Goal: Task Accomplishment & Management: Manage account settings

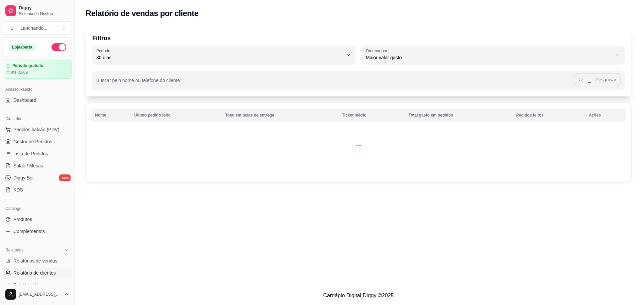
select select "30"
select select "HIGHEST_TOTAL_SPENT_WITH_ORDERS"
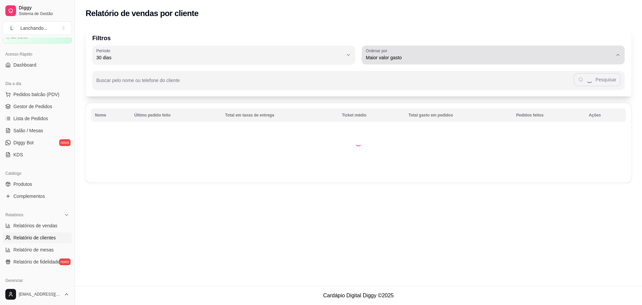
click at [501, 58] on span "Maior valor gasto" at bounding box center [489, 57] width 247 height 7
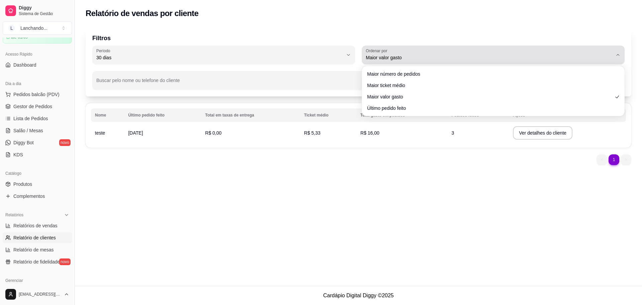
click at [501, 58] on span "Maior valor gasto" at bounding box center [489, 57] width 247 height 7
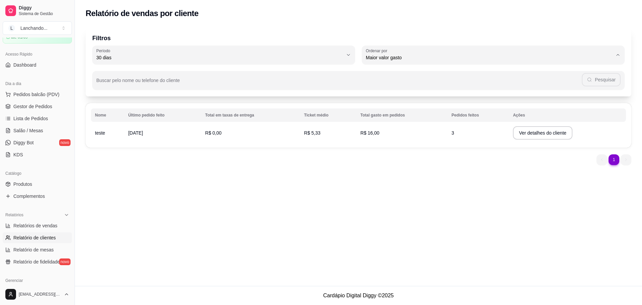
click at [100, 204] on div "Relatório de vendas por cliente Filtros 30 Período Hoje Ontem 7 dias 15 dias 30…" at bounding box center [358, 143] width 567 height 286
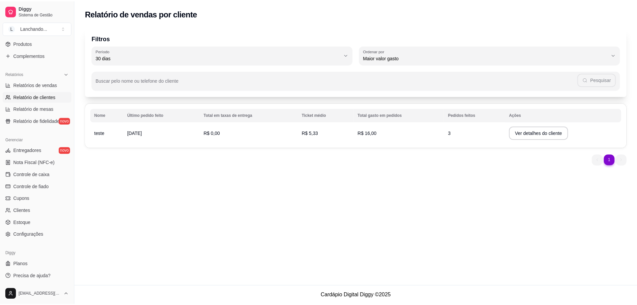
scroll to position [177, 0]
click at [31, 209] on link "Clientes" at bounding box center [37, 209] width 69 height 11
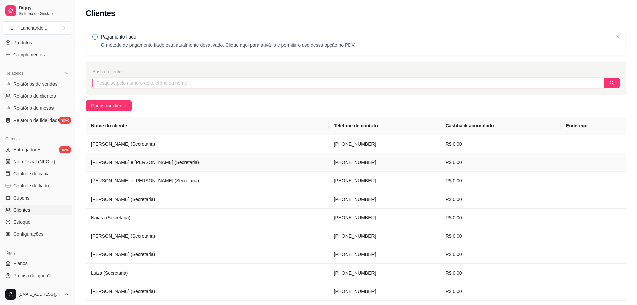
drag, startPoint x: 363, startPoint y: 157, endPoint x: 233, endPoint y: 85, distance: 148.3
click at [233, 85] on input "text" at bounding box center [348, 83] width 512 height 11
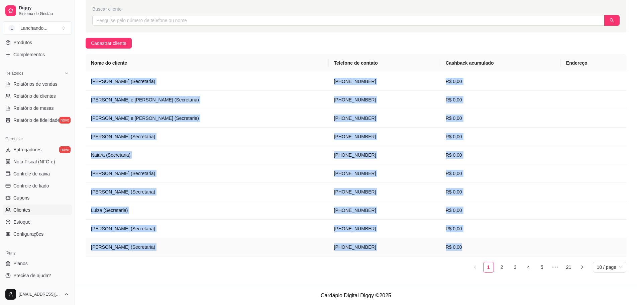
drag, startPoint x: 92, startPoint y: 80, endPoint x: 571, endPoint y: 254, distance: 509.5
click at [571, 254] on tbody "Vanessa (Secretaria) (61) 9 9992-1115 R$ 0,00 Tia Mary e Tio Ésdras (Secretaria…" at bounding box center [356, 164] width 541 height 184
copy tbody "Vanessa (Secretaria) (61) 9 9992-1115 R$ 0,00 Tia Mary e Tio Ésdras (Secretaria…"
click at [502, 264] on link "2" at bounding box center [502, 267] width 10 height 10
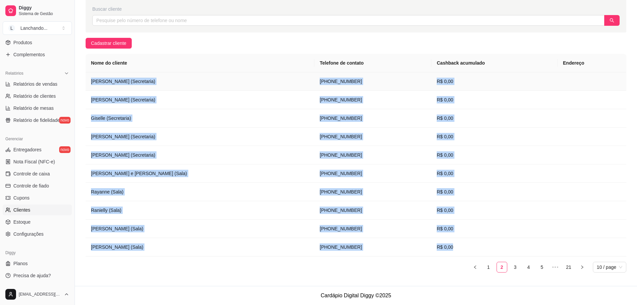
click at [118, 82] on td "Júlia Marselle (Secretaria)" at bounding box center [200, 81] width 229 height 18
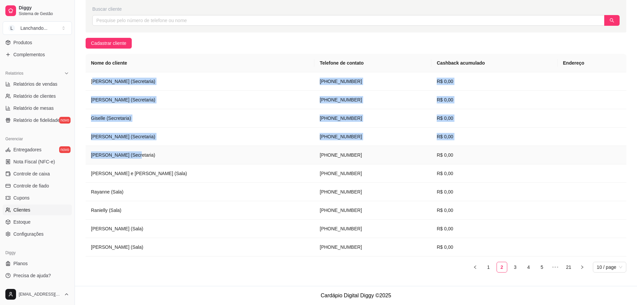
drag, startPoint x: 92, startPoint y: 80, endPoint x: 256, endPoint y: 157, distance: 180.8
click at [256, 157] on tbody "Júlia Marselle (Secretaria) (61) 9 9992-1105 R$ 0,00 Josyelle Maria (Secretaria…" at bounding box center [356, 164] width 541 height 184
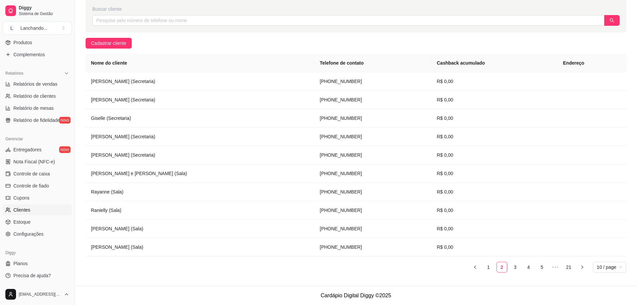
click at [215, 40] on div "Pagamento fiado O método de pagamento fiado está atualmente desativado. Clique …" at bounding box center [356, 122] width 562 height 325
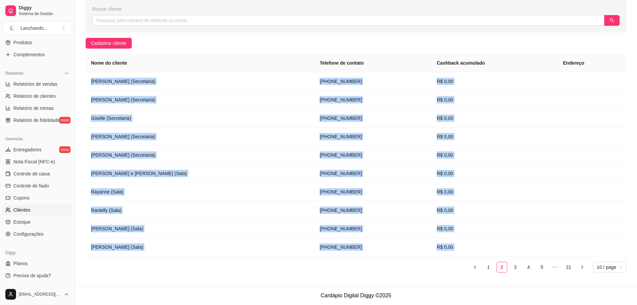
drag, startPoint x: 91, startPoint y: 79, endPoint x: 433, endPoint y: 266, distance: 389.0
click at [433, 266] on div "Nome do cliente Telefone de contato Cashback acumulado Endereço Júlia Marselle …" at bounding box center [356, 163] width 541 height 218
copy div "Júlia Marselle (Secretaria) (61) 9 9992-1105 R$ 0,00 Josyelle Maria (Secretaria…"
click at [518, 265] on link "3" at bounding box center [515, 267] width 10 height 10
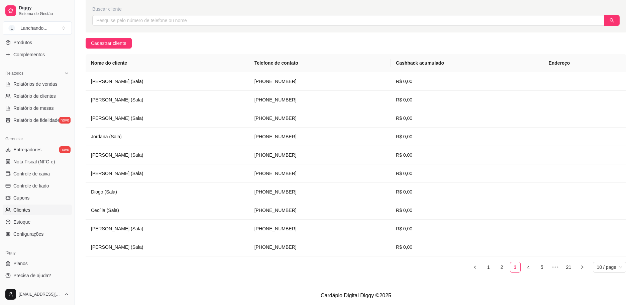
click at [390, 34] on div "Pagamento fiado O método de pagamento fiado está atualmente desativado. Clique …" at bounding box center [356, 122] width 562 height 325
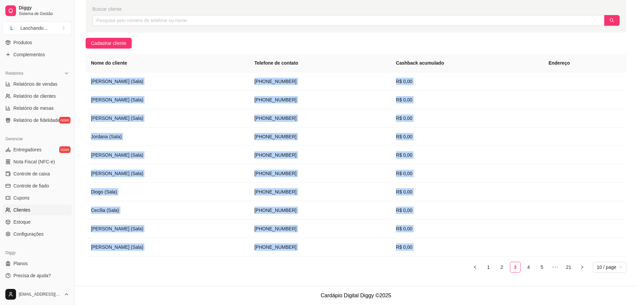
drag, startPoint x: 91, startPoint y: 81, endPoint x: 422, endPoint y: 263, distance: 377.4
click at [422, 263] on div "Nome do cliente Telefone de contato Cashback acumulado Endereço Mateus Henrique…" at bounding box center [356, 163] width 541 height 218
copy div "Mateus Henrique (Sala) (61) 9 9992-1013 R$ 0,00 Maria Eduarda (Sala) (61) 9 999…"
click at [530, 267] on link "4" at bounding box center [529, 267] width 10 height 10
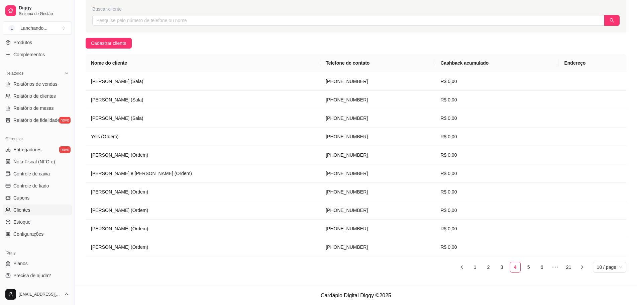
click at [249, 42] on div "Pagamento fiado O método de pagamento fiado está atualmente desativado. Clique …" at bounding box center [356, 122] width 562 height 325
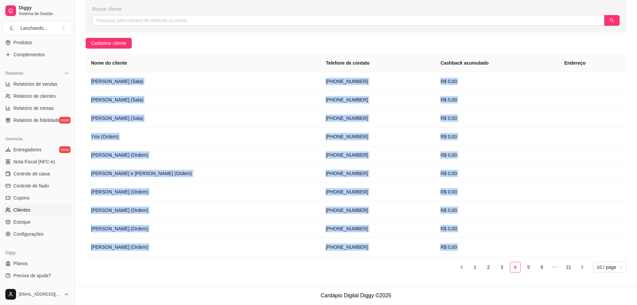
drag, startPoint x: 90, startPoint y: 80, endPoint x: 412, endPoint y: 260, distance: 368.4
click at [412, 260] on div "Nome do cliente Telefone de contato Cashback acumulado Endereço Bianca Oliveira…" at bounding box center [356, 163] width 541 height 218
copy div "Bianca Oliveira (Sala) (61) 9 9992-1003 R$ 0,00 Antônio (Sala) (61) 9 9992-1002…"
click at [527, 268] on link "5" at bounding box center [529, 267] width 10 height 10
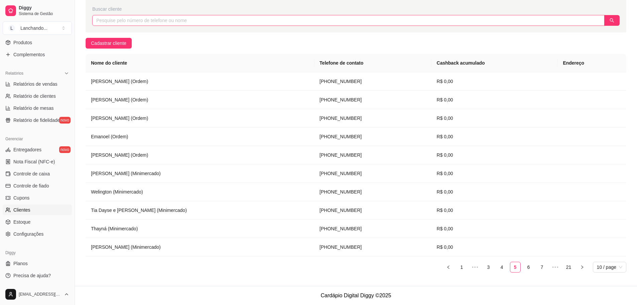
click at [280, 24] on input "text" at bounding box center [348, 20] width 512 height 11
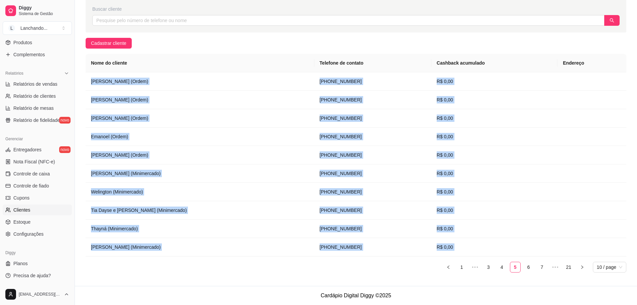
drag, startPoint x: 92, startPoint y: 80, endPoint x: 383, endPoint y: 269, distance: 347.3
click at [383, 269] on div "Nome do cliente Telefone de contato Cashback acumulado Endereço Lívia Maria (Or…" at bounding box center [356, 163] width 541 height 218
copy div "Lívia Maria (Ordem) (61) 9 9992-0905 R$ 0,00 Giovanna Luciano (Ordem) (61) 9 99…"
click at [531, 268] on link "6" at bounding box center [529, 267] width 10 height 10
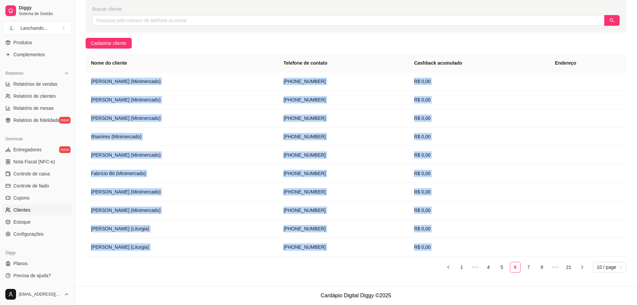
click at [236, 277] on div "Nome do cliente Telefone de contato Cashback acumulado Endereço Luiz Felipe (Mi…" at bounding box center [356, 166] width 541 height 224
drag, startPoint x: 92, startPoint y: 82, endPoint x: 437, endPoint y: 250, distance: 383.7
click at [437, 250] on tbody "Luiz Felipe (Minimercado) (61) 9 9992-0808 R$ 0,00 Leandro (Minimercado) (61) 9…" at bounding box center [356, 164] width 541 height 184
copy tbody "Luiz Felipe (Minimercado) (61) 9 9992-0808 R$ 0,00 Leandro (Minimercado) (61) 9…"
click at [529, 269] on link "7" at bounding box center [529, 267] width 10 height 10
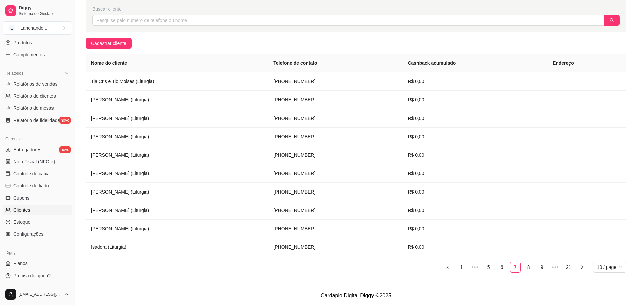
click at [195, 271] on ul "1 ••• 5 6 7 8 9 ••• 21 10 / page" at bounding box center [356, 267] width 541 height 11
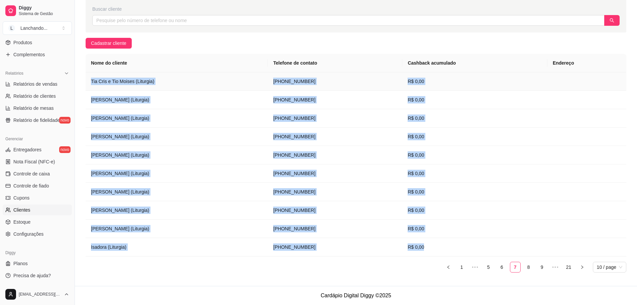
drag, startPoint x: 446, startPoint y: 249, endPoint x: 88, endPoint y: 85, distance: 394.2
click at [91, 83] on tbody "Tia Cris e Tio Moises (Liturgia) (61) 9 9992-0713 R$ 0,00 Luisa Xavier (Liturgi…" at bounding box center [356, 164] width 541 height 184
copy tbody "Tia Cris e Tio Moises (Liturgia) (61) 9 9992-0713 R$ 0,00 Luisa Xavier (Liturgi…"
click at [532, 267] on link "8" at bounding box center [529, 267] width 10 height 10
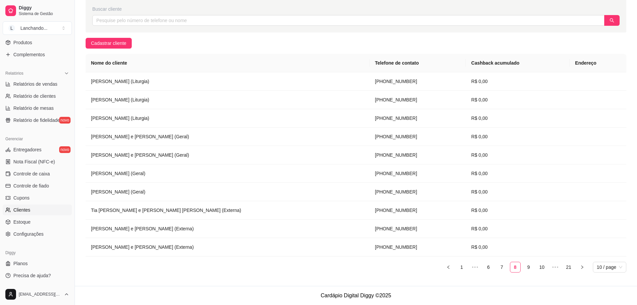
click at [157, 268] on ul "1 ••• 6 7 8 9 10 ••• 21 10 / page" at bounding box center [356, 267] width 541 height 11
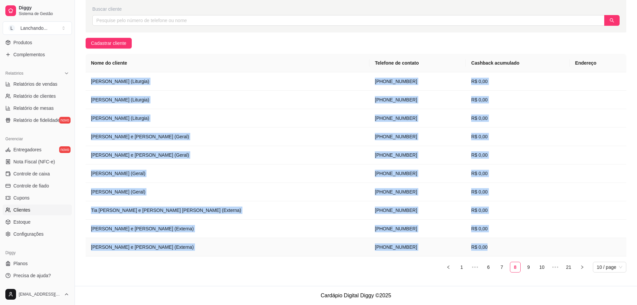
drag, startPoint x: 91, startPoint y: 81, endPoint x: 454, endPoint y: 255, distance: 402.3
click at [454, 255] on tbody "Enny Priscilla (Liturgia) (61) 9 9992-0703 R$ 0,00 Claudia (Liturgia) (61) 9 99…" at bounding box center [356, 164] width 541 height 184
copy tbody "Enny Priscilla (Liturgia) (61) 9 9992-0703 R$ 0,00 Claudia (Liturgia) (61) 9 99…"
click at [529, 265] on link "9" at bounding box center [529, 267] width 10 height 10
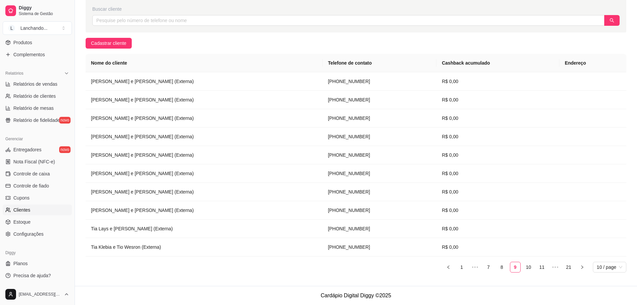
click at [242, 271] on ul "1 ••• 7 8 9 10 11 ••• 21 10 / page" at bounding box center [356, 267] width 541 height 11
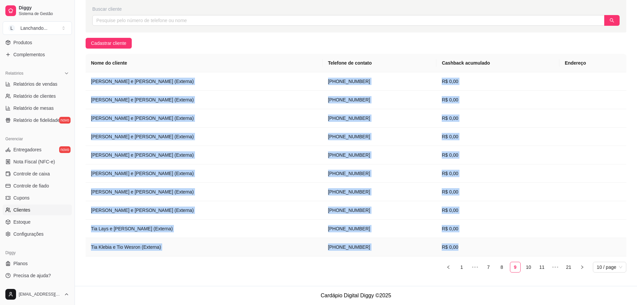
drag, startPoint x: 180, startPoint y: 103, endPoint x: 457, endPoint y: 247, distance: 311.8
click at [457, 247] on tbody "Tia Shirley e Tio Adriano (Externa) (61) 9 9992-0426 R$ 0,00 Tia Radymilla e Ti…" at bounding box center [356, 164] width 541 height 184
copy tbody "Tia Shirley e Tio Adriano (Externa) (61) 9 9992-0426 R$ 0,00 Tia Radymilla e Ti…"
click at [526, 267] on link "10" at bounding box center [529, 267] width 10 height 10
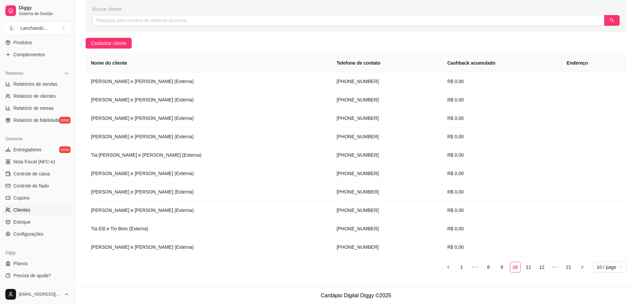
click at [236, 271] on ul "1 ••• 8 9 10 11 12 ••• 21 10 / page" at bounding box center [356, 267] width 541 height 11
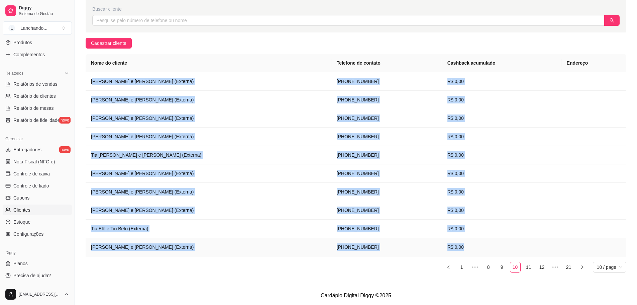
drag, startPoint x: 159, startPoint y: 103, endPoint x: 474, endPoint y: 249, distance: 347.5
click at [474, 249] on tbody "Tia Karoline e Tio João Hugo (Externa) (61) 9 9992-0416 R$ 0,00 Tia Josy e Tio …" at bounding box center [356, 164] width 541 height 184
copy tbody "ia Karoline e Tio João Hugo (Externa) (61) 9 9992-0416 R$ 0,00 Tia Josy e Tio V…"
click at [527, 266] on link "11" at bounding box center [529, 267] width 10 height 10
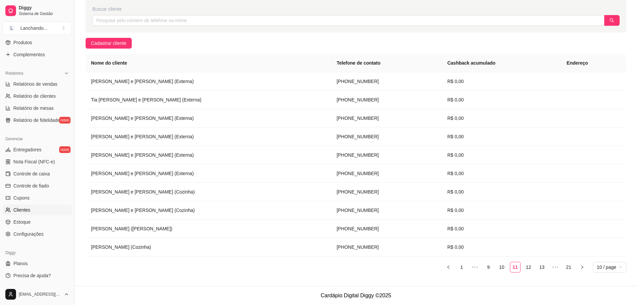
click at [235, 277] on div "Nome do cliente Telefone de contato Cashback acumulado Endereço Tia Carmelita e…" at bounding box center [356, 166] width 541 height 224
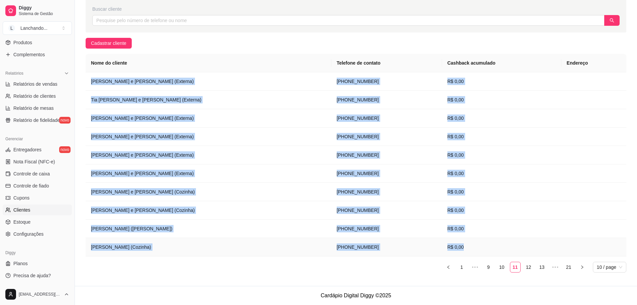
drag, startPoint x: 89, startPoint y: 77, endPoint x: 492, endPoint y: 244, distance: 435.5
click at [492, 244] on tbody "Tia Carmelita e Tio Valerio (Externa) (61) 9 9992-0406 R$ 0,00 Tia Carla Abreu …" at bounding box center [356, 164] width 541 height 184
click at [532, 264] on link "12" at bounding box center [529, 267] width 10 height 10
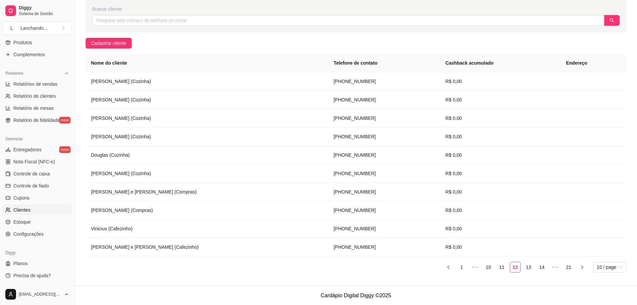
click at [289, 264] on ul "1 ••• 10 11 12 13 14 ••• 21 10 / page" at bounding box center [356, 267] width 541 height 11
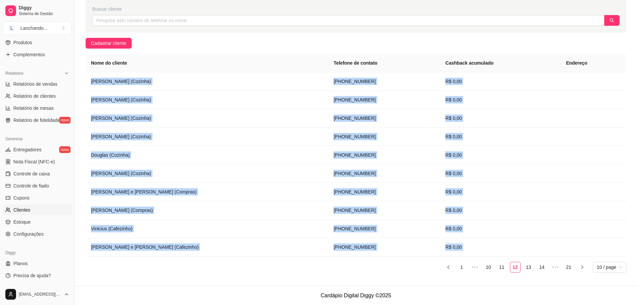
drag, startPoint x: 91, startPoint y: 81, endPoint x: 455, endPoint y: 268, distance: 408.8
click at [455, 268] on div "Nome do cliente Telefone de contato Cashback acumulado Endereço Kauanny Dantas …" at bounding box center [356, 163] width 541 height 218
click at [526, 268] on link "13" at bounding box center [529, 267] width 10 height 10
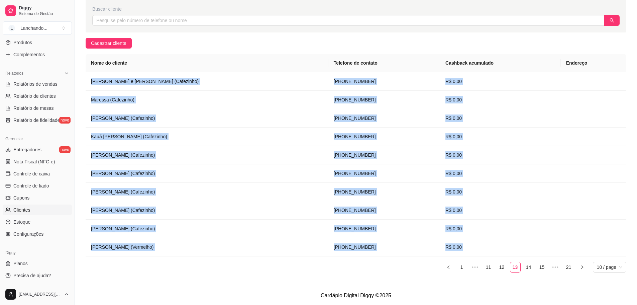
click at [143, 285] on div "Pagamento fiado O método de pagamento fiado está atualmente desativado. Clique …" at bounding box center [356, 122] width 562 height 325
drag, startPoint x: 91, startPoint y: 80, endPoint x: 438, endPoint y: 261, distance: 390.6
click at [438, 261] on div "Nome do cliente Telefone de contato Cashback acumulado Endereço Tia Dayane e Ti…" at bounding box center [356, 163] width 541 height 218
click at [527, 265] on link "14" at bounding box center [529, 267] width 10 height 10
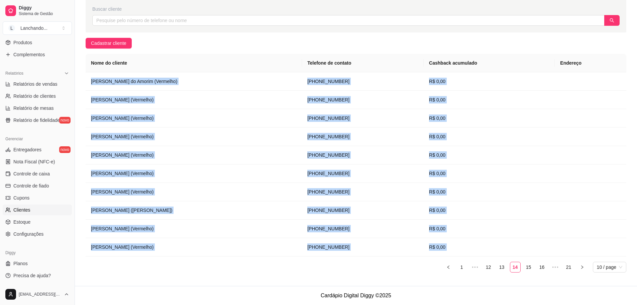
click at [183, 281] on div "Pagamento fiado O método de pagamento fiado está atualmente desativado. Clique …" at bounding box center [356, 122] width 562 height 325
drag, startPoint x: 90, startPoint y: 79, endPoint x: 473, endPoint y: 249, distance: 419.6
click at [473, 249] on tbody "Werik Rodrigues do Amorim (Vermelho) (61) 9 9991-0514 R$ 0,00 Yago Gonçalves da…" at bounding box center [356, 164] width 541 height 184
click at [526, 267] on link "15" at bounding box center [529, 267] width 10 height 10
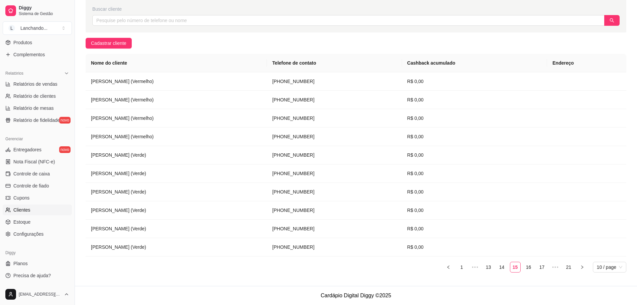
click at [149, 270] on ul "1 ••• 13 14 15 16 17 ••• 21 10 / page" at bounding box center [356, 267] width 541 height 11
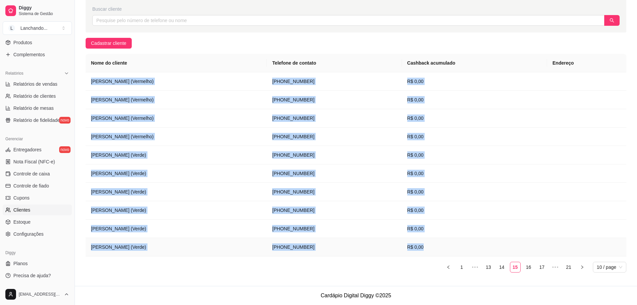
drag, startPoint x: 90, startPoint y: 80, endPoint x: 461, endPoint y: 246, distance: 405.9
click at [461, 246] on tbody "Felipe Rodrigues Saraiva dos Santos (Vermelho) (61) 9 9991-0504 R$ 0,00 Bruna V…" at bounding box center [356, 164] width 541 height 184
click at [531, 270] on link "16" at bounding box center [529, 267] width 10 height 10
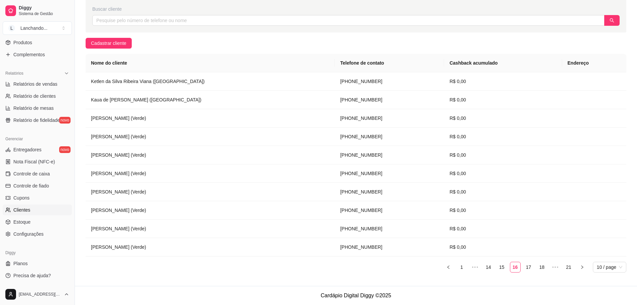
click at [256, 275] on div "Nome do cliente Telefone de contato Cashback acumulado Endereço Ketlen da Silva…" at bounding box center [356, 166] width 541 height 224
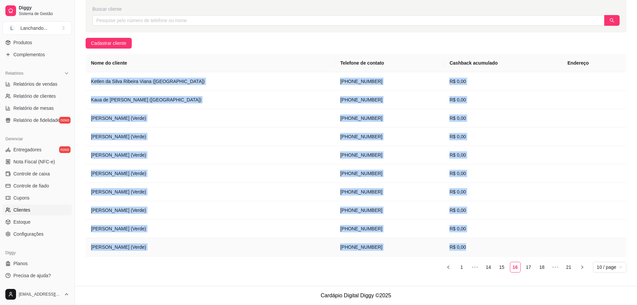
drag, startPoint x: 90, startPoint y: 78, endPoint x: 455, endPoint y: 248, distance: 403.0
click at [455, 248] on tbody "Ketlen da Silva Ribeira Viana (Verde) (61) 9 9991-0410 R$ 0,00 Kaua de Almeira …" at bounding box center [356, 164] width 541 height 184
click at [524, 268] on link "17" at bounding box center [529, 267] width 10 height 10
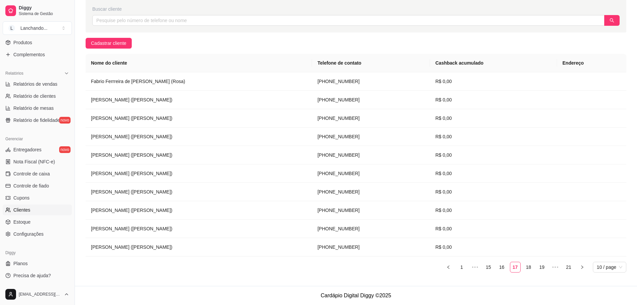
click at [293, 271] on ul "1 ••• 15 16 17 18 19 ••• 21 10 / page" at bounding box center [356, 267] width 541 height 11
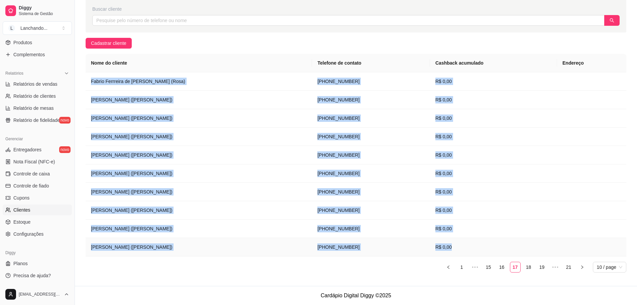
drag, startPoint x: 91, startPoint y: 80, endPoint x: 483, endPoint y: 246, distance: 425.7
click at [483, 246] on tbody "Fabrio Ferrreira de Santana (Rosa) (61) 9 9991-0314 R$ 0,00 Miguel Webter Lamou…" at bounding box center [356, 164] width 541 height 184
click at [525, 268] on link "18" at bounding box center [529, 267] width 10 height 10
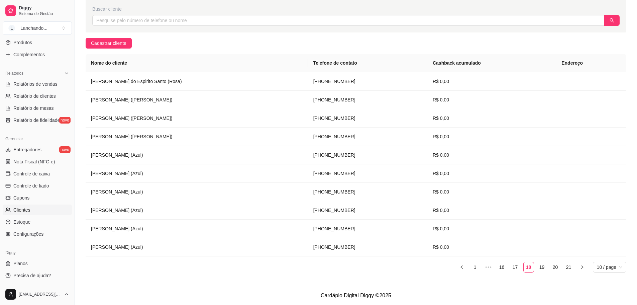
click at [327, 278] on div "Pagamento fiado O método de pagamento fiado está atualmente desativado. Clique …" at bounding box center [356, 122] width 562 height 325
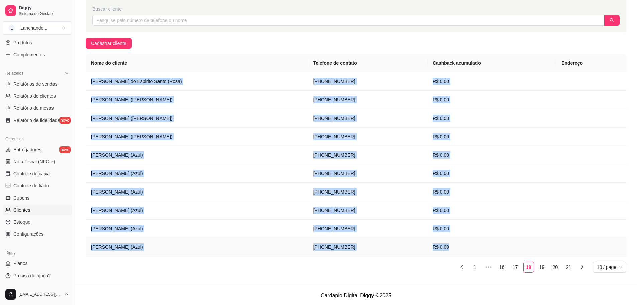
drag, startPoint x: 90, startPoint y: 81, endPoint x: 455, endPoint y: 250, distance: 401.5
click at [455, 250] on tbody "Edvan Sousa do Espirito Santo (Rosa) (61) 9 9991-0304 R$ 0,00 Artur Monteiro Me…" at bounding box center [356, 164] width 541 height 184
click at [546, 268] on link "19" at bounding box center [542, 267] width 10 height 10
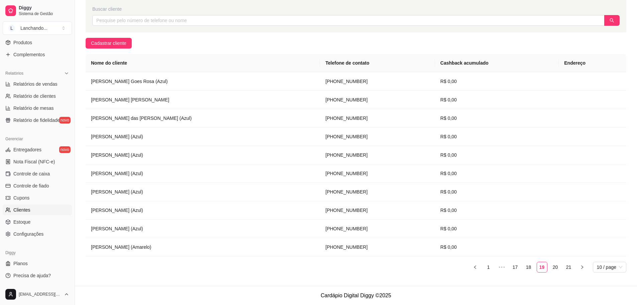
click at [276, 274] on div "Nome do cliente Telefone de contato Cashback acumulado Endereço Marcos Paulo Ju…" at bounding box center [356, 166] width 541 height 224
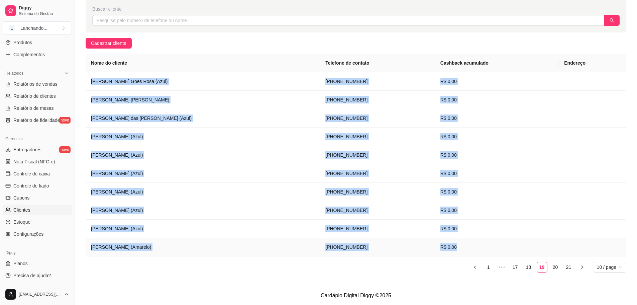
drag, startPoint x: 91, startPoint y: 78, endPoint x: 461, endPoint y: 249, distance: 406.8
click at [461, 249] on tbody "Marcos Paulo Junio Goes Rosa (Azul) (61) 9 9991-0209 R$ 0,00 Luan Marques Benev…" at bounding box center [356, 164] width 541 height 184
click at [554, 267] on link "20" at bounding box center [556, 267] width 10 height 10
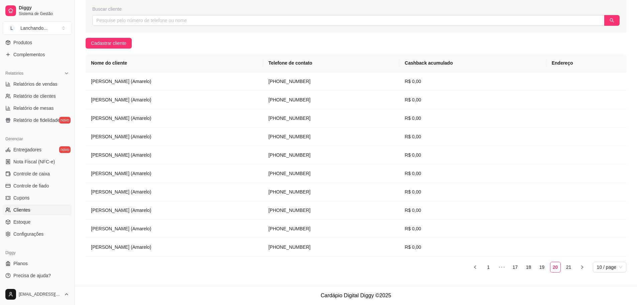
click at [255, 278] on div "Pagamento fiado O método de pagamento fiado está atualmente desativado. Clique …" at bounding box center [356, 122] width 562 height 325
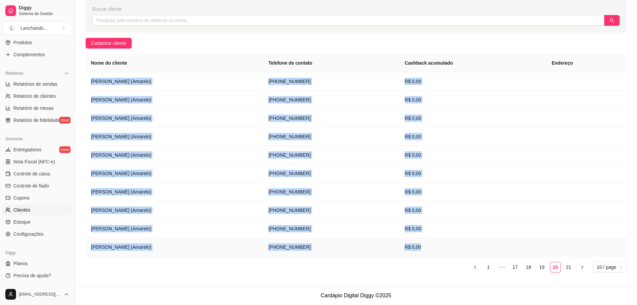
drag, startPoint x: 90, startPoint y: 79, endPoint x: 520, endPoint y: 250, distance: 462.6
click at [520, 250] on tbody "Rafaela Gomes dos Santos (Amarelo) (61) 9 9991-0114 R$ 0,00 Pedro Paulo Soares …" at bounding box center [356, 164] width 541 height 184
click at [565, 268] on link "21" at bounding box center [569, 267] width 10 height 10
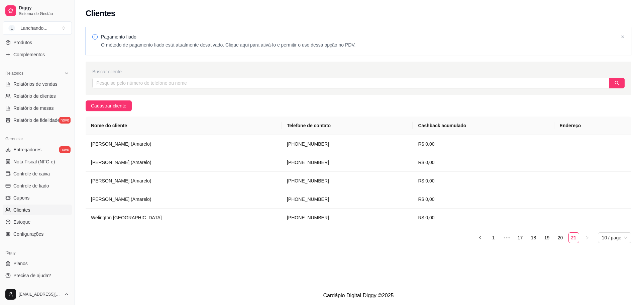
click at [234, 268] on div "Clientes Pagamento fiado O método de pagamento fiado está atualmente desativado…" at bounding box center [358, 143] width 567 height 286
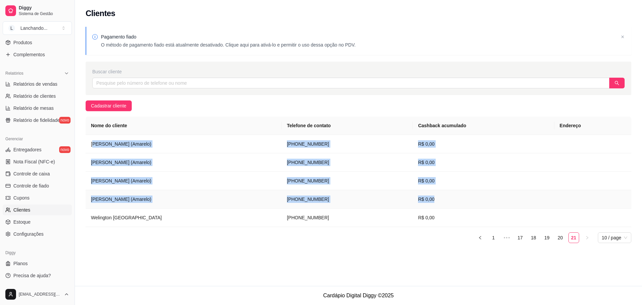
drag, startPoint x: 135, startPoint y: 149, endPoint x: 480, endPoint y: 195, distance: 347.9
click at [480, 195] on tbody "Elvira Ferreira Leite (Amarelo) (61) 9 9991-0104 R$ 0,00 Beatriz de Souza Furta…" at bounding box center [359, 181] width 546 height 92
click at [474, 199] on td "R$ 0,00" at bounding box center [483, 199] width 141 height 18
drag, startPoint x: 386, startPoint y: 186, endPoint x: 128, endPoint y: 131, distance: 263.5
click at [128, 131] on table "Nome do cliente Telefone de contato Cashback acumulado Endereço Elvira Ferreira…" at bounding box center [359, 171] width 546 height 110
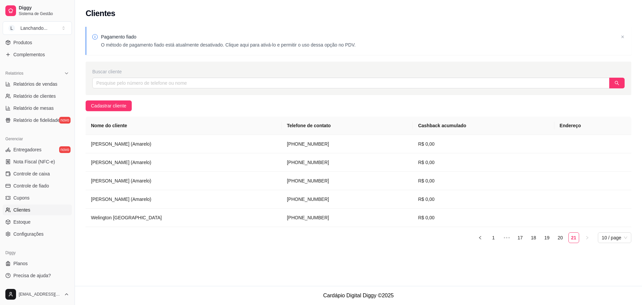
click at [191, 110] on div "Pagamento fiado O método de pagamento fiado está atualmente desativado. Clique …" at bounding box center [358, 139] width 567 height 233
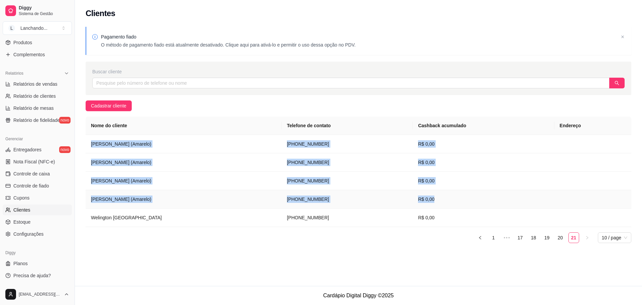
drag, startPoint x: 91, startPoint y: 144, endPoint x: 446, endPoint y: 203, distance: 359.7
click at [446, 203] on tbody "Elvira Ferreira Leite (Amarelo) (61) 9 9991-0104 R$ 0,00 Beatriz de Souza Furta…" at bounding box center [359, 181] width 546 height 92
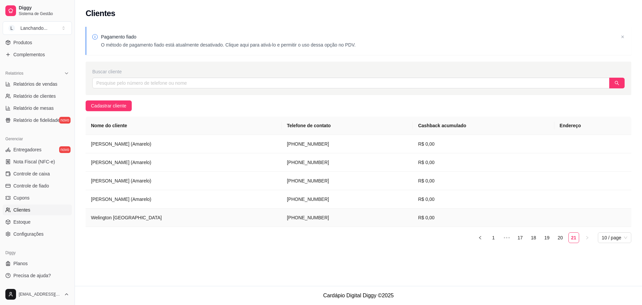
click at [465, 222] on td "R$ 0,00" at bounding box center [483, 217] width 141 height 18
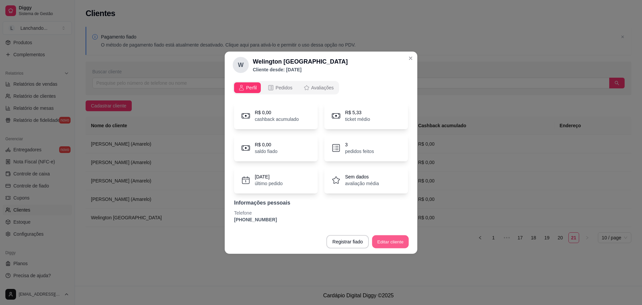
click at [406, 244] on button "Editar cliente" at bounding box center [390, 241] width 37 height 13
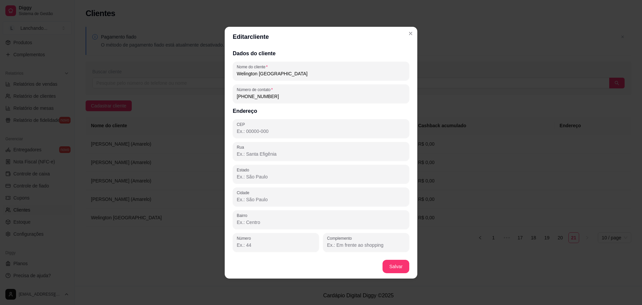
drag, startPoint x: 174, startPoint y: 63, endPoint x: 160, endPoint y: 61, distance: 14.9
click at [160, 61] on div "Editar cliente Dados do cliente Nome do cliente Welington Lima Número de contat…" at bounding box center [321, 152] width 642 height 305
type input "Teste123"
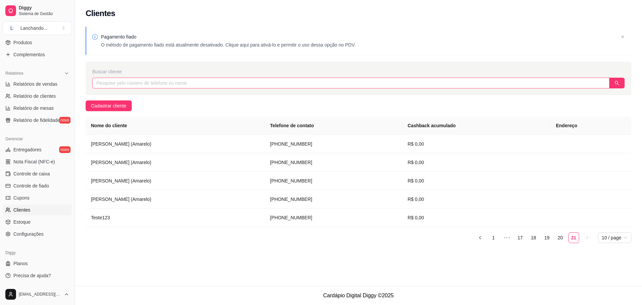
click at [231, 80] on input "text" at bounding box center [350, 83] width 517 height 11
paste input "Luan Marques Benevenuti Bernardi"
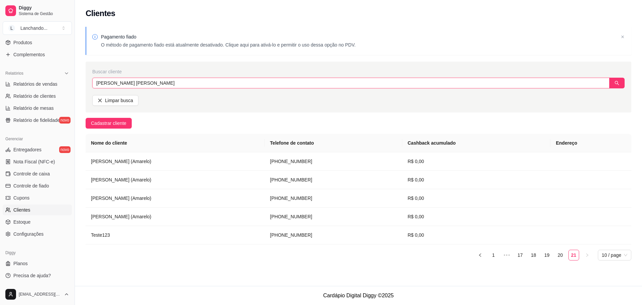
drag, startPoint x: 127, startPoint y: 81, endPoint x: 245, endPoint y: 86, distance: 118.2
click at [245, 86] on input "Luan Marques Benevenuti Bernardi" at bounding box center [350, 83] width 517 height 11
type input "Luan Marques"
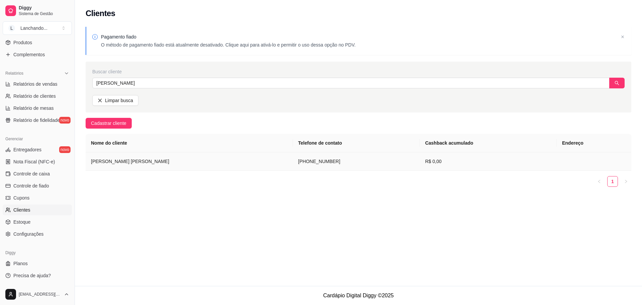
click at [173, 167] on td "Luan Marques Benevenuti Bernardi" at bounding box center [189, 161] width 207 height 18
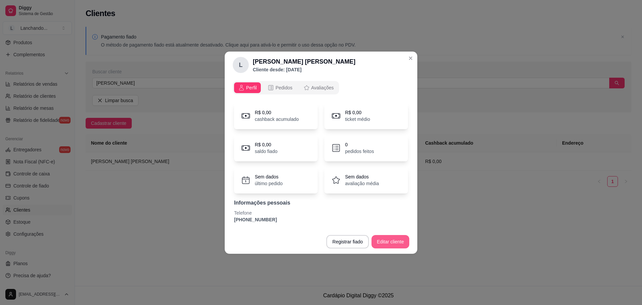
click at [387, 244] on button "Editar cliente" at bounding box center [391, 241] width 38 height 13
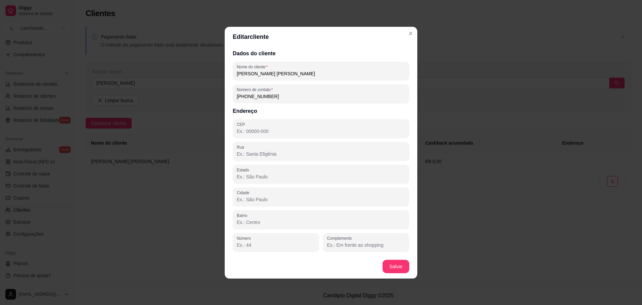
click at [314, 75] on input "Luan Marques Benevenuti Bernardi" at bounding box center [321, 73] width 169 height 7
type input "Luan Marques Benevenuti Bernardi (Azul)"
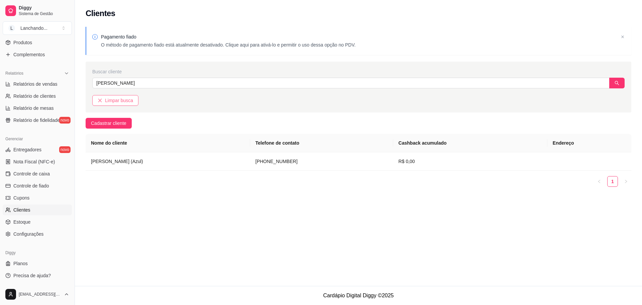
click at [99, 98] on icon "close" at bounding box center [100, 100] width 5 height 5
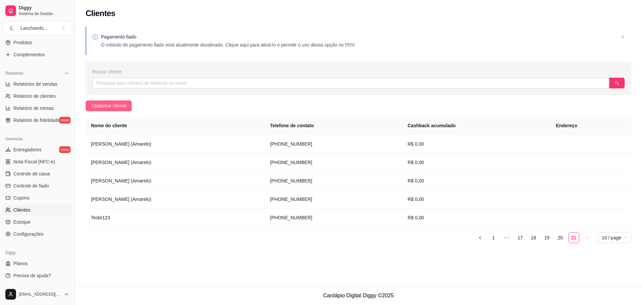
click at [116, 105] on span "Cadastrar cliente" at bounding box center [108, 105] width 35 height 7
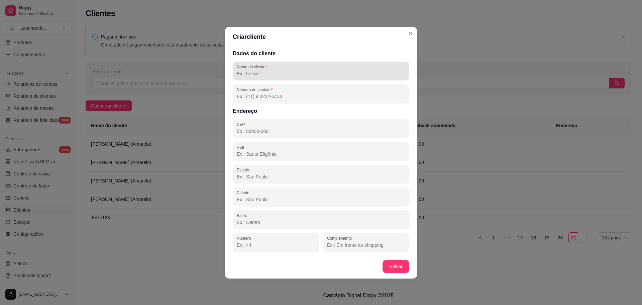
click at [292, 75] on input "Nome do cliente" at bounding box center [321, 73] width 169 height 7
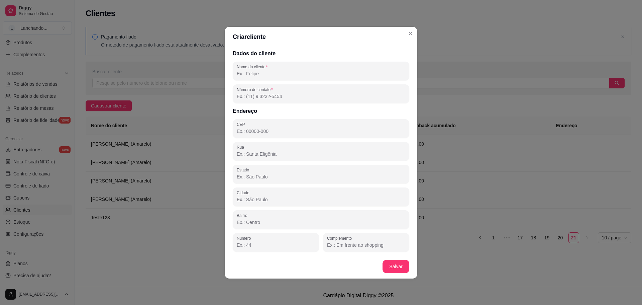
paste input "[PERSON_NAME] (Cafezinho)"
type input "[PERSON_NAME] (Cafezinho)"
click at [294, 93] on input "Número de contato" at bounding box center [321, 96] width 169 height 7
paste input "[PHONE_NUMBER]"
type input "[PHONE_NUMBER]"
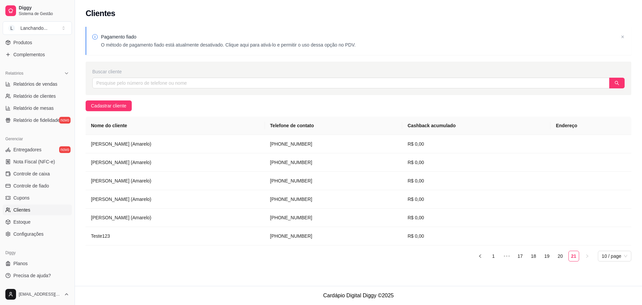
click at [98, 98] on div "Pagamento fiado O método de pagamento fiado está atualmente desativado. Clique …" at bounding box center [358, 149] width 567 height 252
click at [98, 104] on span "Cadastrar cliente" at bounding box center [108, 105] width 35 height 7
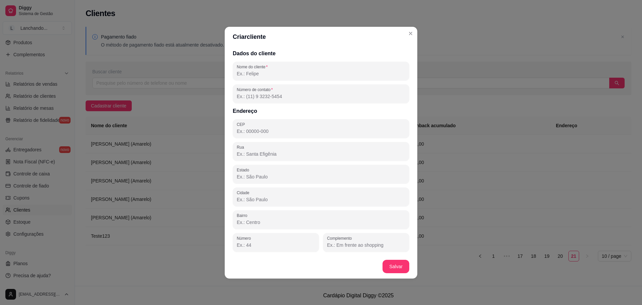
drag, startPoint x: 247, startPoint y: 81, endPoint x: 252, endPoint y: 75, distance: 8.1
click at [248, 79] on div "Dados do cliente Nome do cliente Número de contato Endereço CEP Rua Estado Cida…" at bounding box center [321, 150] width 193 height 207
click at [253, 74] on input "Nome do cliente" at bounding box center [321, 73] width 169 height 7
paste input "[PERSON_NAME] (Cafezinho)"
type input "[PERSON_NAME] (Cafezinho)"
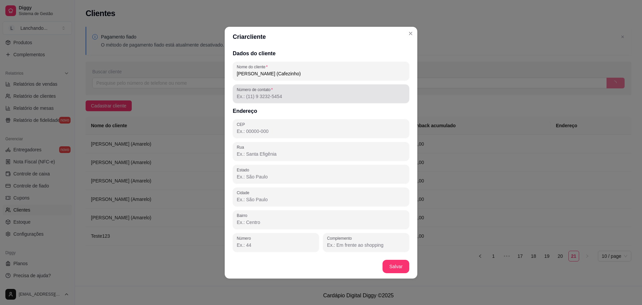
click at [359, 84] on div "Número de contato" at bounding box center [321, 93] width 177 height 19
paste input "[PHONE_NUMBER]"
type input "[PHONE_NUMBER]"
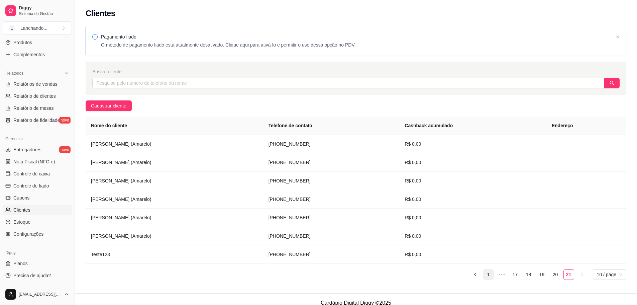
click at [486, 273] on link "1" at bounding box center [489, 274] width 10 height 10
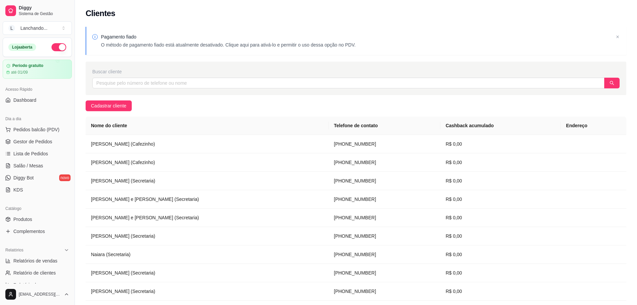
scroll to position [45, 0]
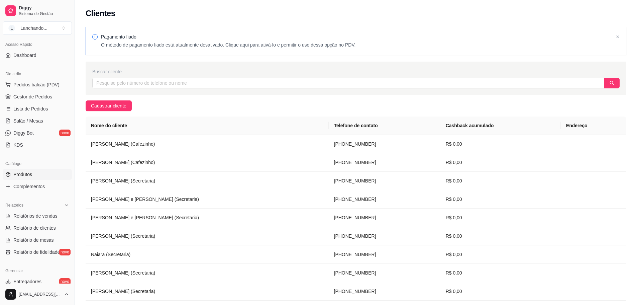
click at [21, 177] on span "Produtos" at bounding box center [22, 174] width 19 height 7
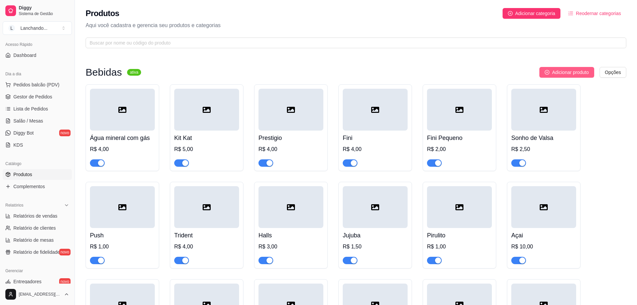
click at [581, 70] on span "Adicionar produto" at bounding box center [570, 72] width 37 height 7
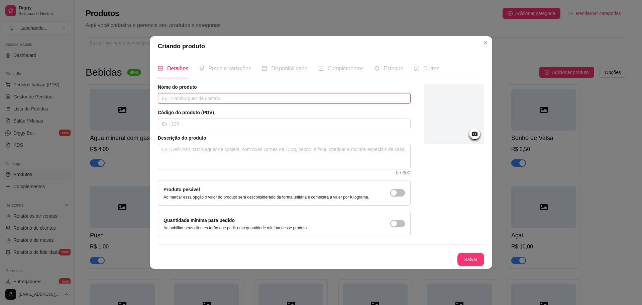
click at [251, 95] on input "text" at bounding box center [284, 98] width 253 height 11
type input "Diversos"
click at [479, 258] on button "Salvar" at bounding box center [471, 259] width 27 height 13
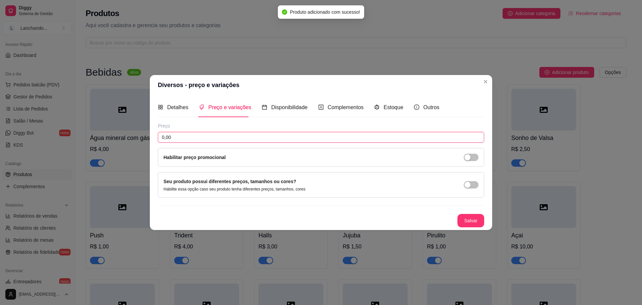
click at [236, 136] on input "0,00" at bounding box center [321, 137] width 326 height 11
type input "1,00"
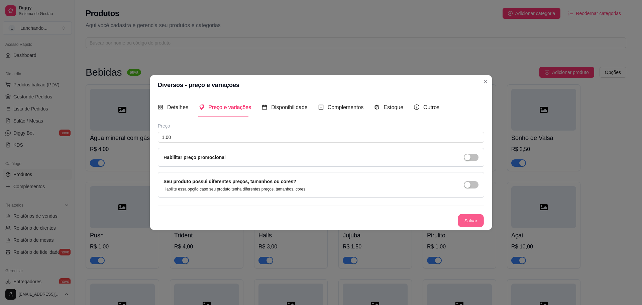
click at [470, 216] on button "Salvar" at bounding box center [471, 220] width 26 height 13
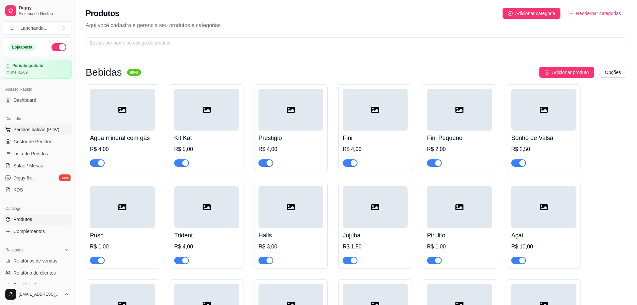
click at [51, 130] on span "Pedidos balcão (PDV)" at bounding box center [36, 129] width 46 height 7
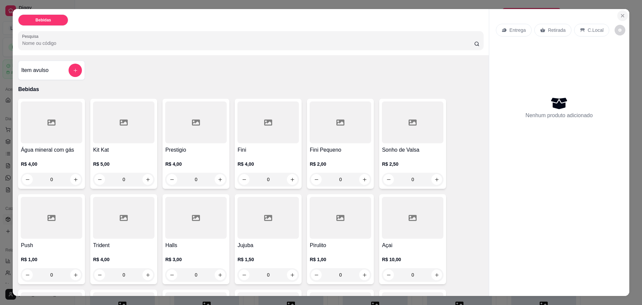
click at [621, 16] on icon "Close" at bounding box center [622, 15] width 5 height 5
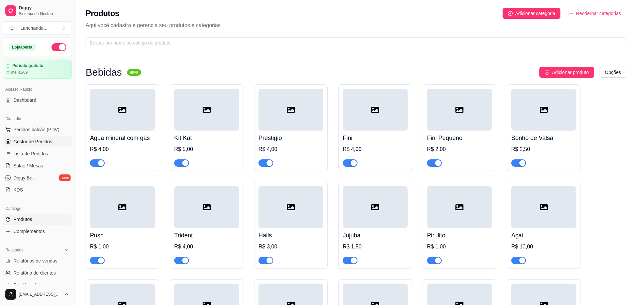
click at [38, 139] on span "Gestor de Pedidos" at bounding box center [32, 141] width 39 height 7
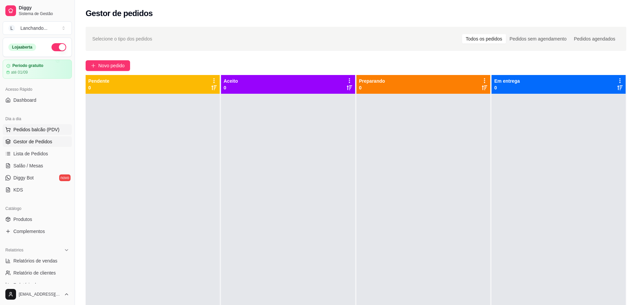
click at [29, 127] on span "Pedidos balcão (PDV)" at bounding box center [36, 129] width 46 height 7
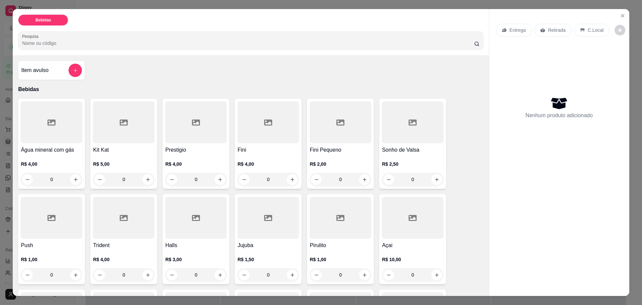
click at [580, 32] on icon at bounding box center [582, 30] width 4 height 4
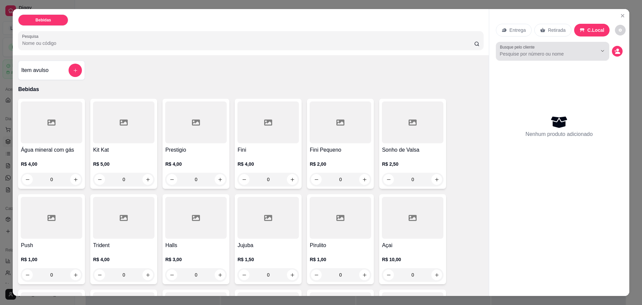
click at [536, 57] on input "Busque pelo cliente" at bounding box center [543, 54] width 87 height 7
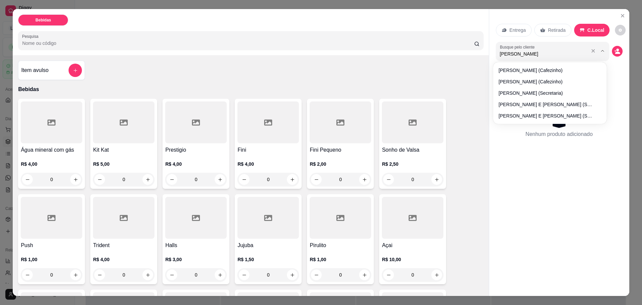
type input "antonio"
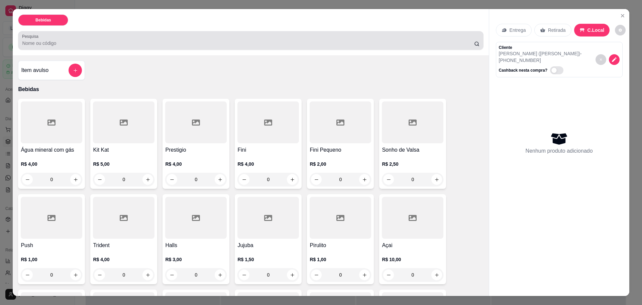
click at [280, 42] on input "Pesquisa" at bounding box center [248, 43] width 452 height 7
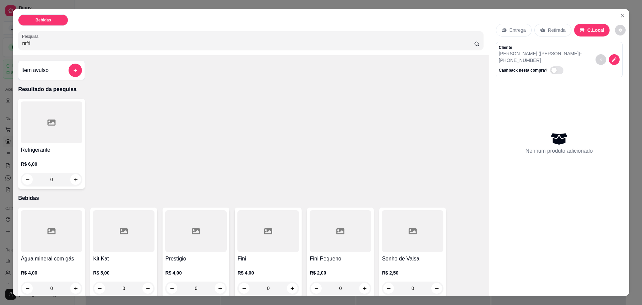
type input "refri"
click at [78, 178] on button "increase-product-quantity" at bounding box center [76, 179] width 10 height 10
type input "1"
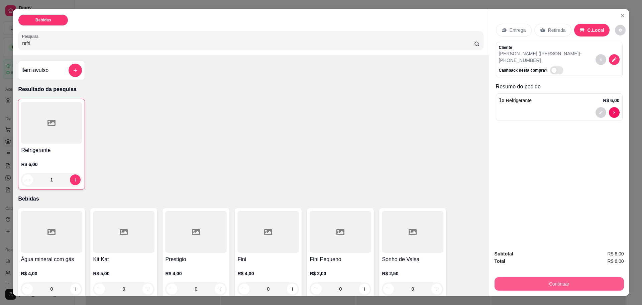
click at [558, 282] on button "Continuar" at bounding box center [559, 283] width 129 height 13
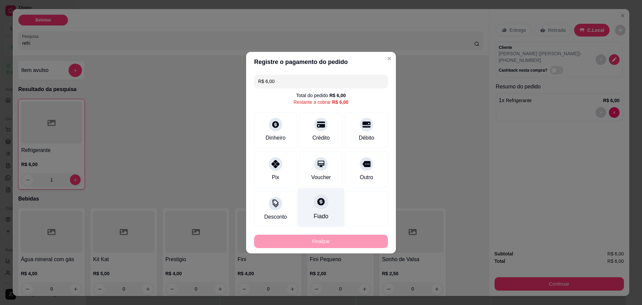
click at [322, 199] on icon at bounding box center [321, 201] width 9 height 9
type input "R$ 0,00"
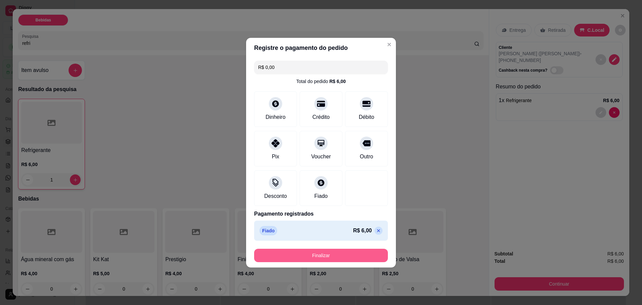
click at [342, 257] on button "Finalizar" at bounding box center [321, 255] width 134 height 13
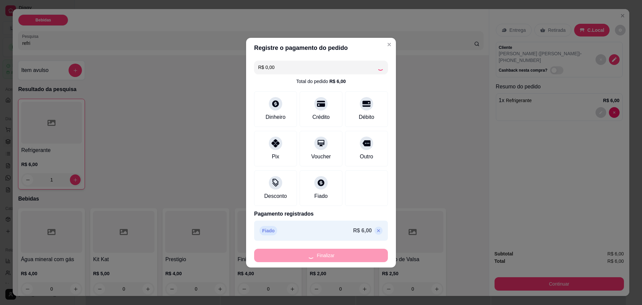
type input "0"
type input "-R$ 6,00"
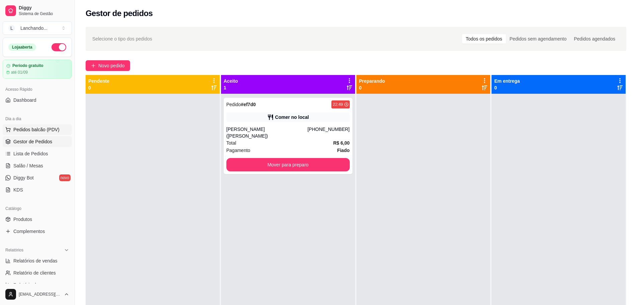
click at [39, 128] on span "Pedidos balcão (PDV)" at bounding box center [36, 129] width 46 height 7
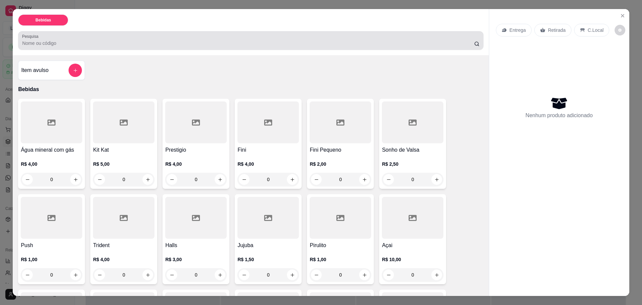
click at [285, 45] on input "Pesquisa" at bounding box center [248, 43] width 452 height 7
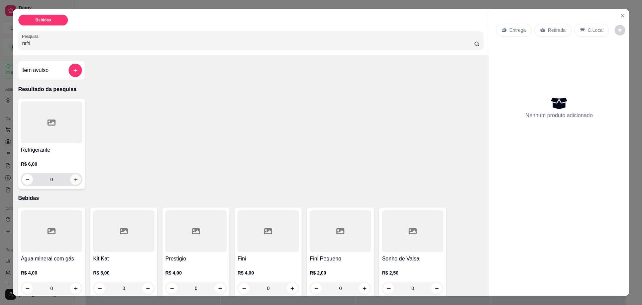
type input "refri"
click at [78, 180] on button "increase-product-quantity" at bounding box center [76, 179] width 10 height 10
type input "1"
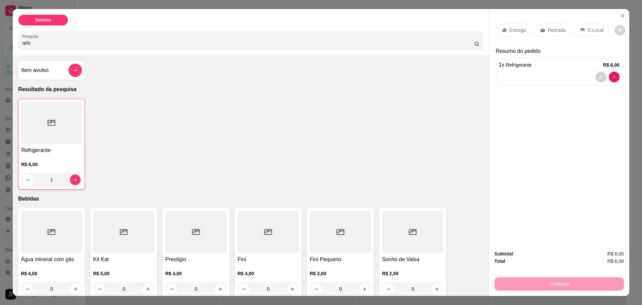
click at [583, 33] on div "C.Local" at bounding box center [591, 30] width 35 height 13
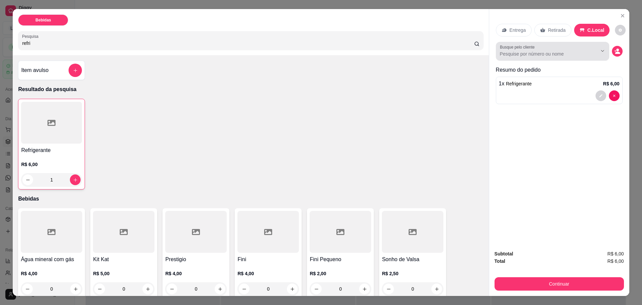
click at [539, 55] on input "Busque pelo cliente" at bounding box center [543, 54] width 87 height 7
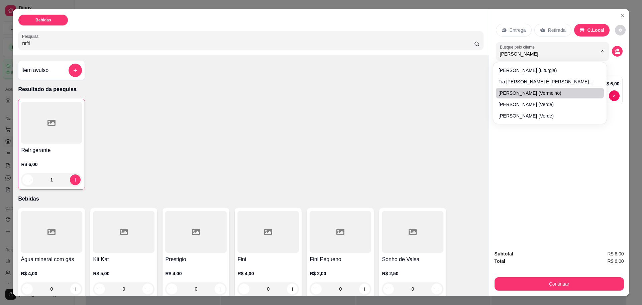
type input "gabriel la"
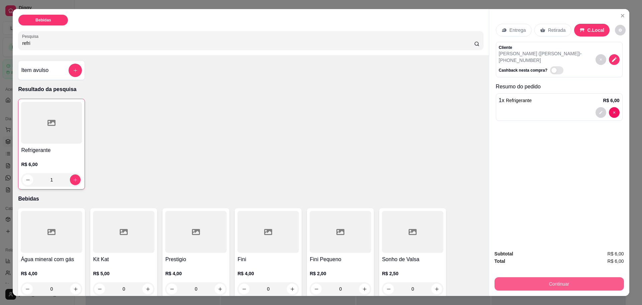
click at [575, 281] on button "Continuar" at bounding box center [559, 283] width 129 height 13
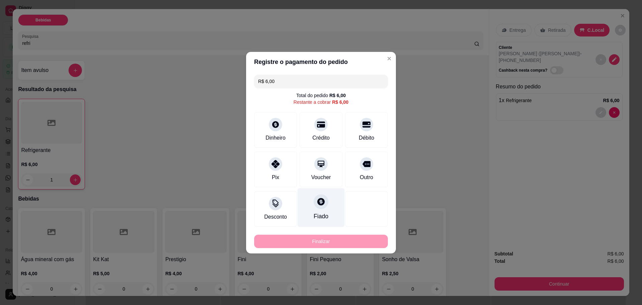
click at [326, 194] on div "Fiado" at bounding box center [321, 207] width 47 height 39
type input "R$ 0,00"
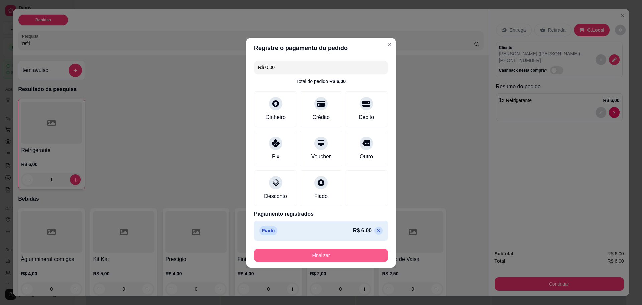
click at [341, 256] on button "Finalizar" at bounding box center [321, 255] width 134 height 13
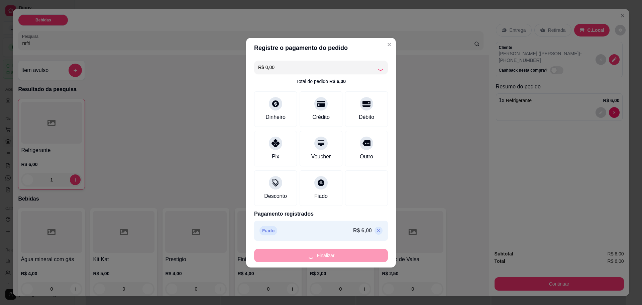
type input "0"
type input "-R$ 6,00"
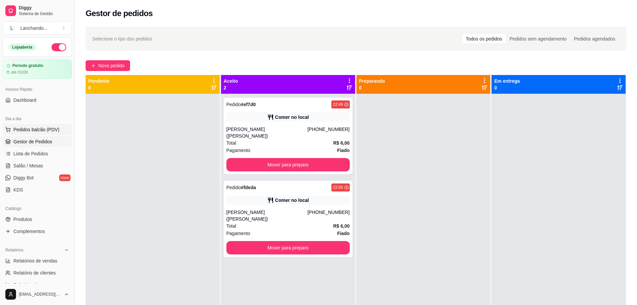
click at [37, 130] on span "Pedidos balcão (PDV)" at bounding box center [36, 129] width 46 height 7
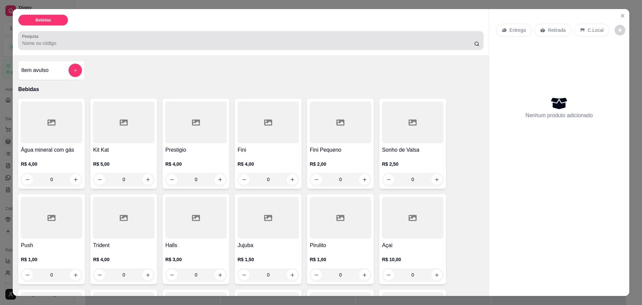
click at [318, 32] on div "Pesquisa" at bounding box center [250, 40] width 465 height 19
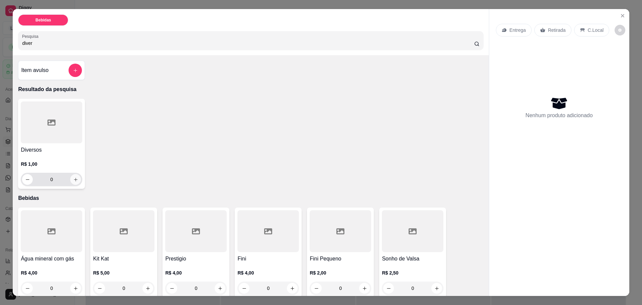
type input "diver"
click at [73, 182] on icon "increase-product-quantity" at bounding box center [75, 179] width 5 height 5
type input "1"
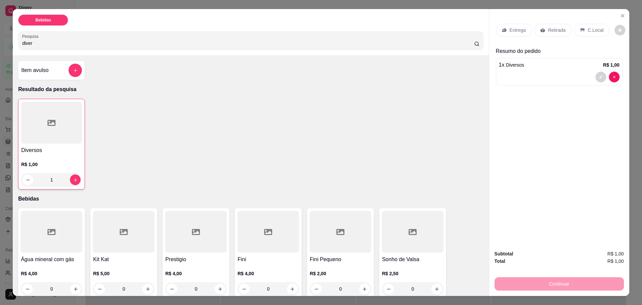
click at [586, 35] on div "C.Local" at bounding box center [591, 30] width 35 height 13
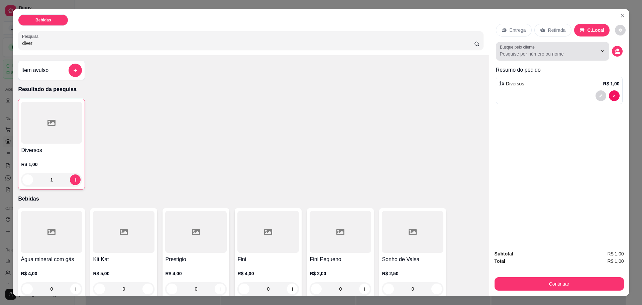
click at [554, 55] on input "Busque pelo cliente" at bounding box center [543, 54] width 87 height 7
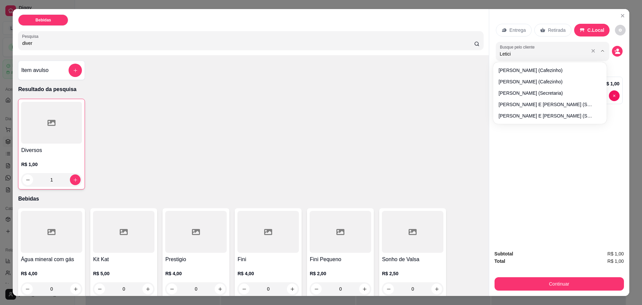
type input "Leticia"
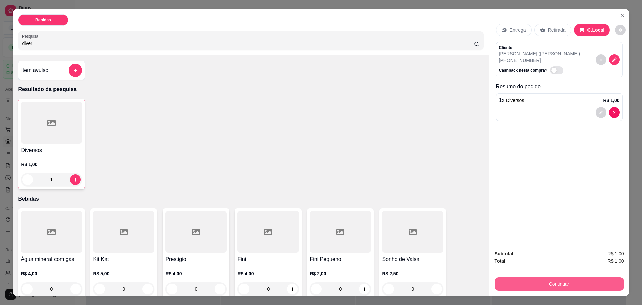
click at [550, 282] on button "Continuar" at bounding box center [559, 283] width 129 height 13
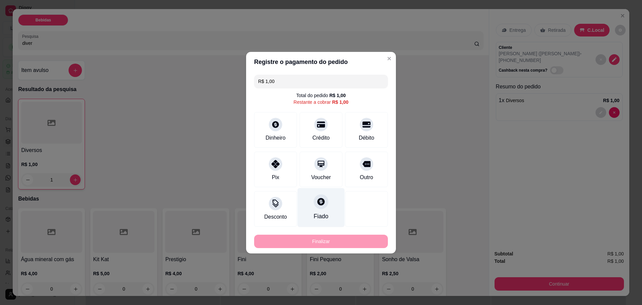
click at [327, 203] on div "Fiado" at bounding box center [321, 207] width 47 height 39
type input "R$ 0,00"
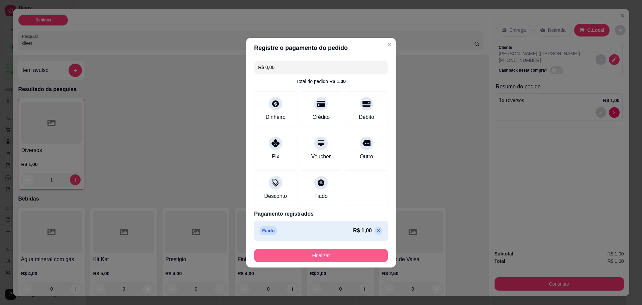
click at [340, 255] on button "Finalizar" at bounding box center [321, 255] width 134 height 13
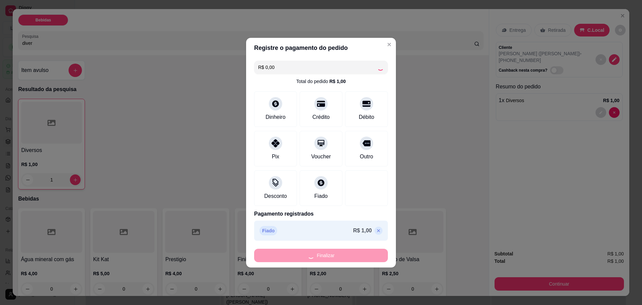
type input "0"
type input "-R$ 1,00"
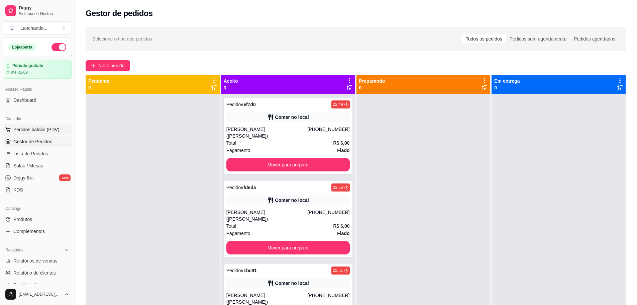
click at [29, 128] on span "Pedidos balcão (PDV)" at bounding box center [36, 129] width 46 height 7
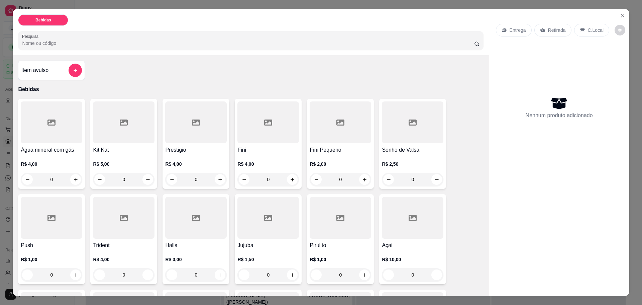
click at [198, 44] on input "Pesquisa" at bounding box center [248, 43] width 452 height 7
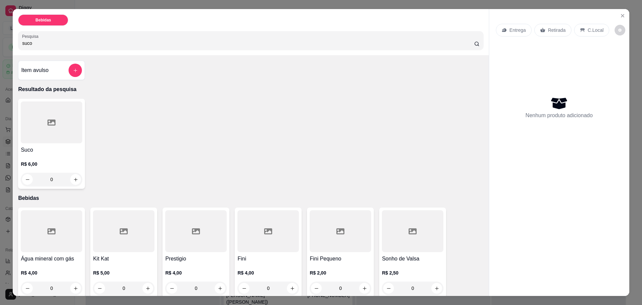
type input "suco"
click at [75, 176] on button "increase-product-quantity" at bounding box center [76, 179] width 10 height 10
type input "1"
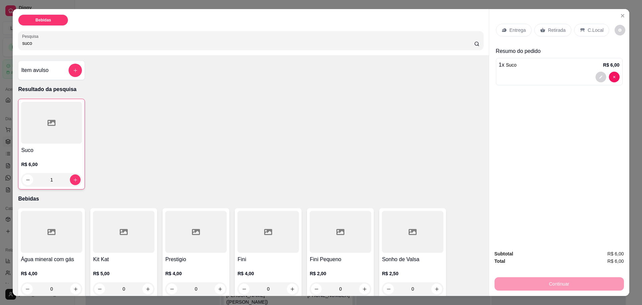
click at [588, 29] on p "C.Local" at bounding box center [596, 30] width 16 height 7
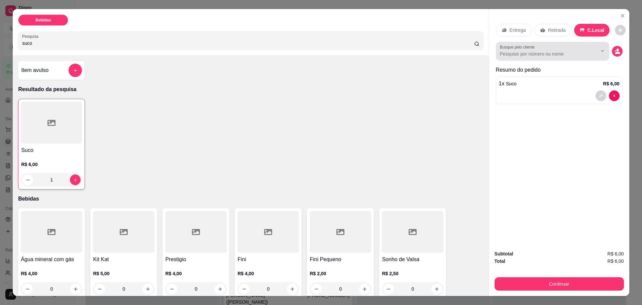
click at [528, 53] on input "Busque pelo cliente" at bounding box center [543, 54] width 87 height 7
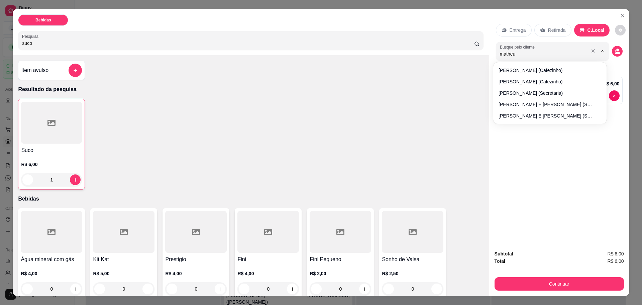
type input "matheus"
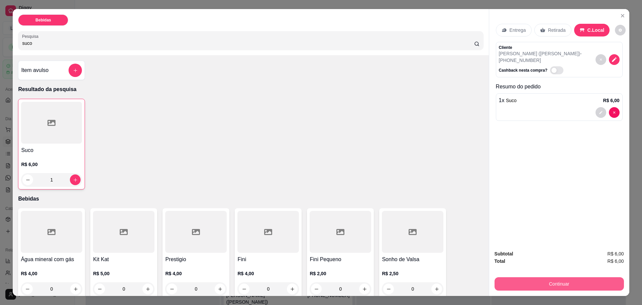
click at [558, 282] on button "Continuar" at bounding box center [559, 283] width 129 height 13
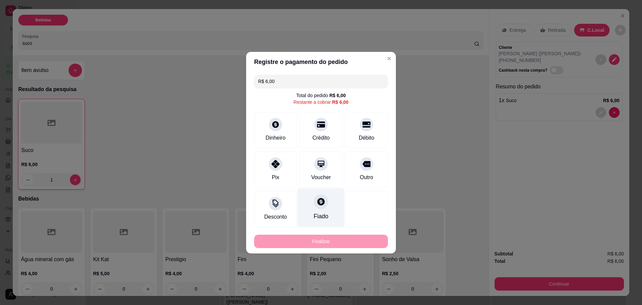
click at [331, 201] on div "Fiado" at bounding box center [321, 207] width 47 height 39
type input "R$ 0,00"
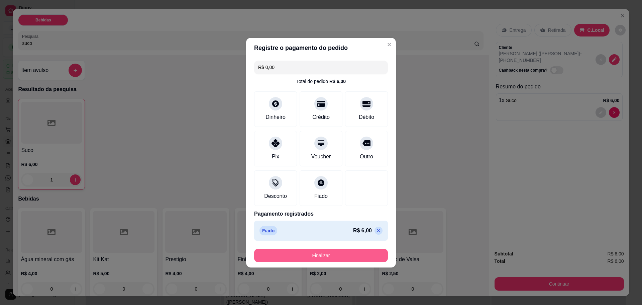
click at [338, 254] on button "Finalizar" at bounding box center [321, 255] width 134 height 13
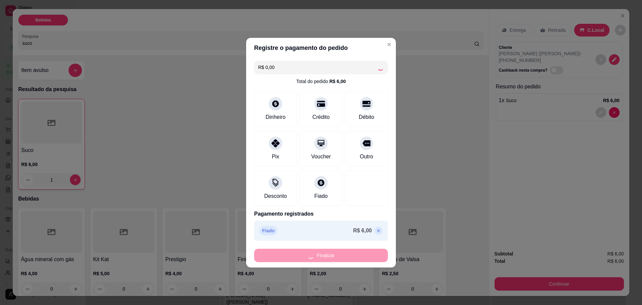
type input "0"
type input "-R$ 6,00"
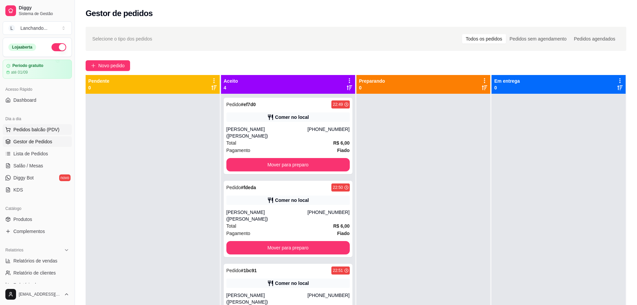
click at [19, 125] on button "Pedidos balcão (PDV)" at bounding box center [37, 129] width 69 height 11
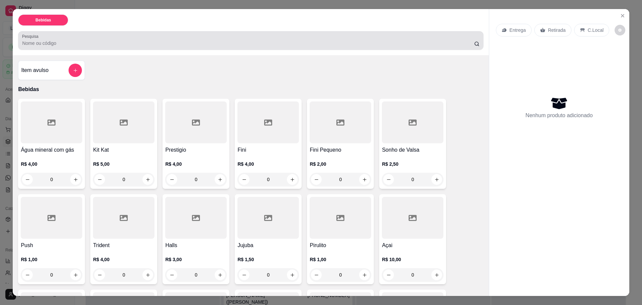
click at [348, 43] on input "Pesquisa" at bounding box center [248, 43] width 452 height 7
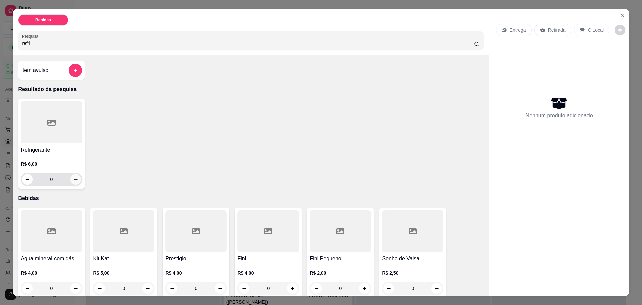
type input "refri"
click at [73, 181] on icon "increase-product-quantity" at bounding box center [75, 179] width 5 height 5
type input "1"
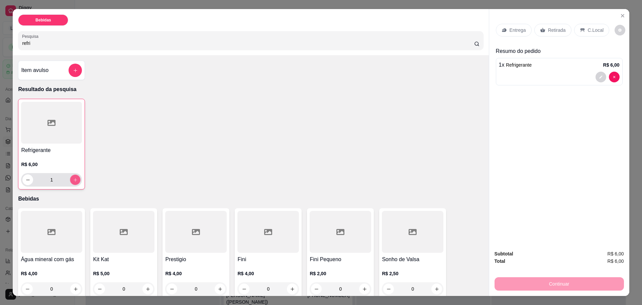
click at [73, 181] on icon "increase-product-quantity" at bounding box center [75, 179] width 5 height 5
type input "2"
click at [73, 181] on icon "increase-product-quantity" at bounding box center [75, 179] width 5 height 5
type input "3"
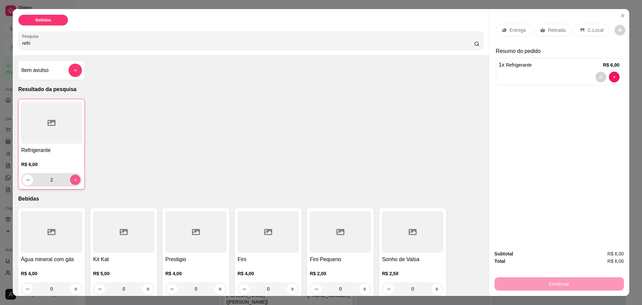
type input "3"
click at [73, 181] on icon "increase-product-quantity" at bounding box center [75, 179] width 5 height 5
type input "4"
click at [593, 33] on p "C.Local" at bounding box center [596, 30] width 16 height 7
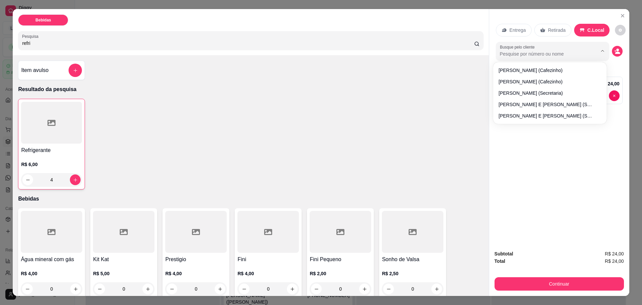
click at [532, 55] on input "Busque pelo cliente" at bounding box center [543, 54] width 87 height 7
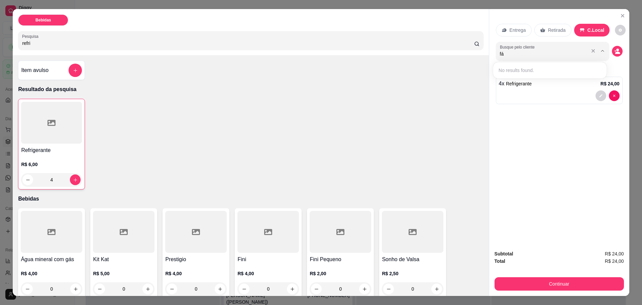
type input "f"
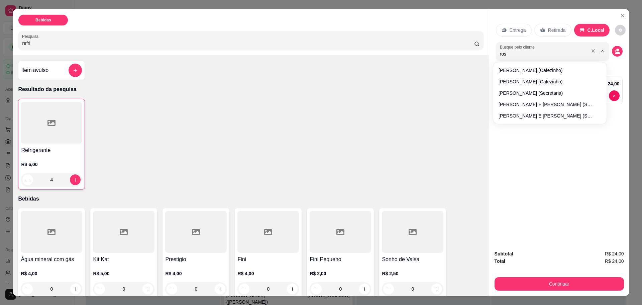
type input "rosa"
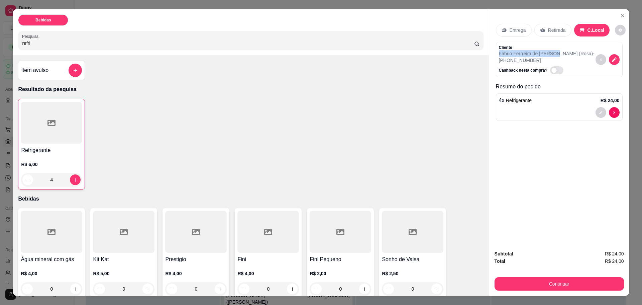
drag, startPoint x: 552, startPoint y: 51, endPoint x: 494, endPoint y: 51, distance: 57.9
click at [496, 51] on div "Cliente Fabrio Ferrreira de Santana (Rosa) - (61) 99991-0314 Cashback nesta com…" at bounding box center [559, 59] width 127 height 35
click at [560, 283] on button "Continuar" at bounding box center [559, 283] width 129 height 13
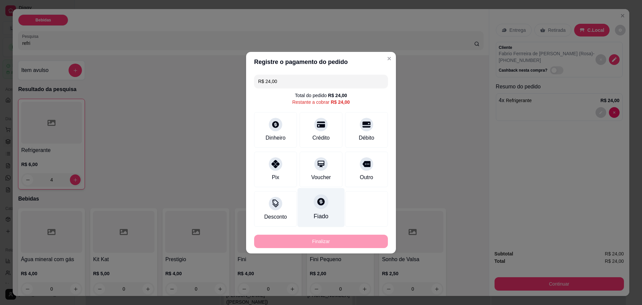
click at [320, 212] on div "Fiado" at bounding box center [321, 216] width 15 height 9
type input "R$ 0,00"
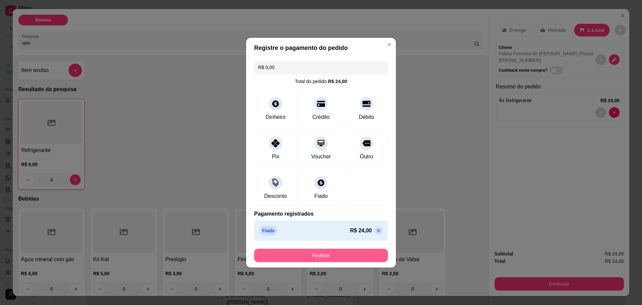
click at [335, 251] on button "Finalizar" at bounding box center [321, 255] width 134 height 13
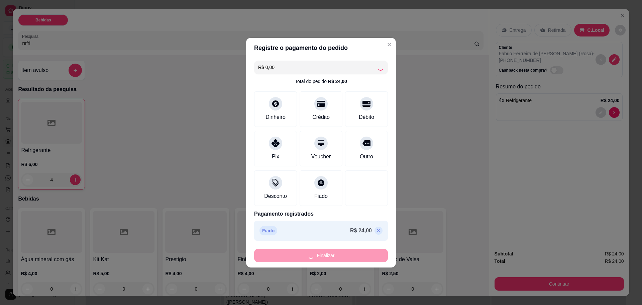
type input "0"
type input "-R$ 24,00"
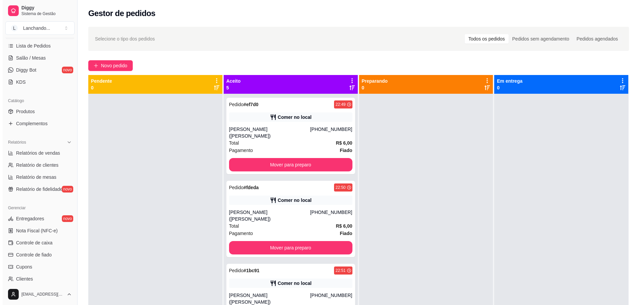
scroll to position [129, 0]
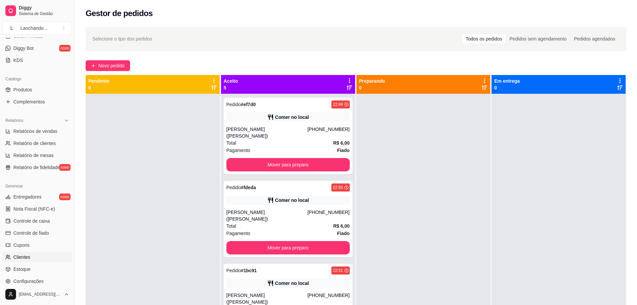
click at [31, 254] on link "Clientes" at bounding box center [37, 257] width 69 height 11
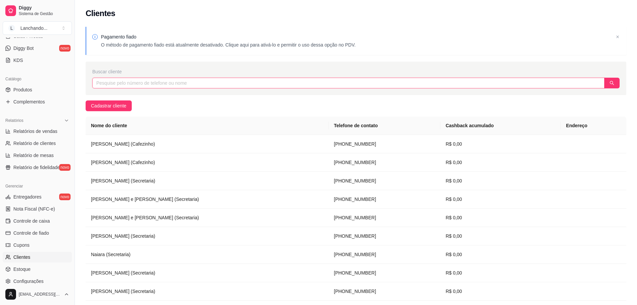
click at [140, 86] on input "text" at bounding box center [348, 83] width 512 height 11
paste input "Fabrio Ferrreira de Santana"
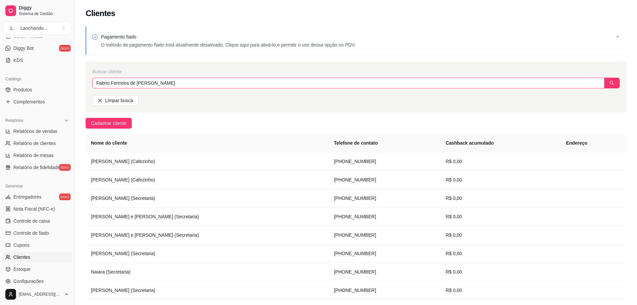
type input "Fabrio Ferrreira de Santana"
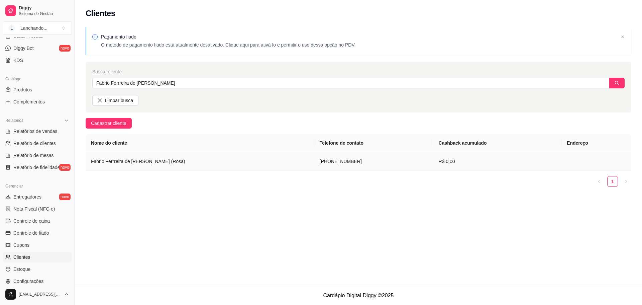
click at [127, 164] on td "Fabrio Ferrreira de [PERSON_NAME] (Rosa)" at bounding box center [200, 161] width 229 height 18
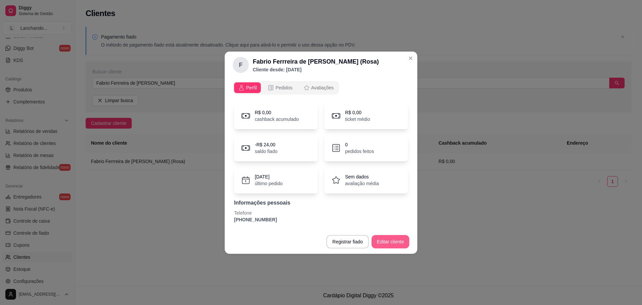
click at [390, 237] on button "Editar cliente" at bounding box center [391, 241] width 38 height 13
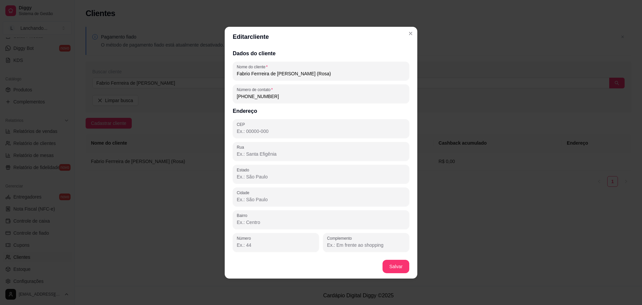
click at [247, 74] on input "Fabrio Ferrreira de [PERSON_NAME] (Rosa)" at bounding box center [321, 73] width 169 height 7
click at [241, 72] on input "Fábio Ferrreira de Santana (Rosa)" at bounding box center [321, 73] width 169 height 7
type input "[PERSON_NAME] de [PERSON_NAME] ([PERSON_NAME])"
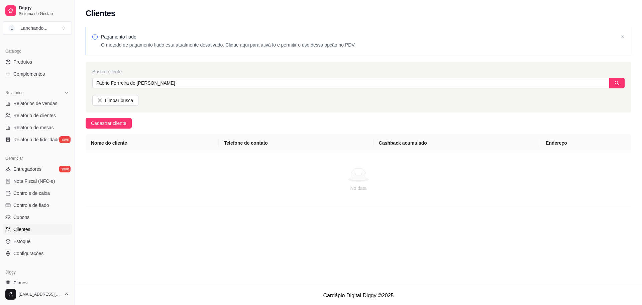
scroll to position [177, 0]
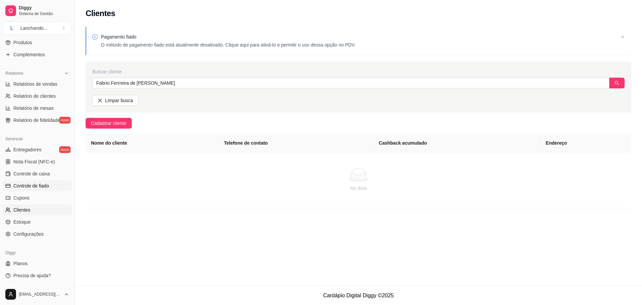
click at [43, 189] on link "Controle de fiado" at bounding box center [37, 185] width 69 height 11
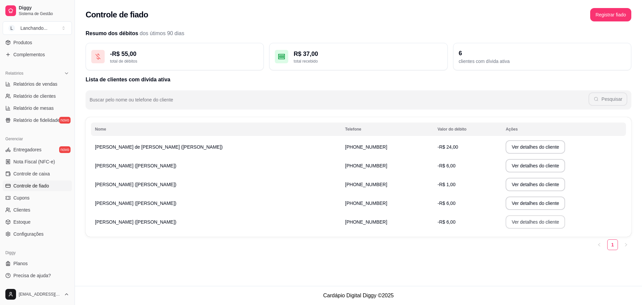
click at [506, 219] on button "Ver detalhes do cliente" at bounding box center [536, 221] width 60 height 13
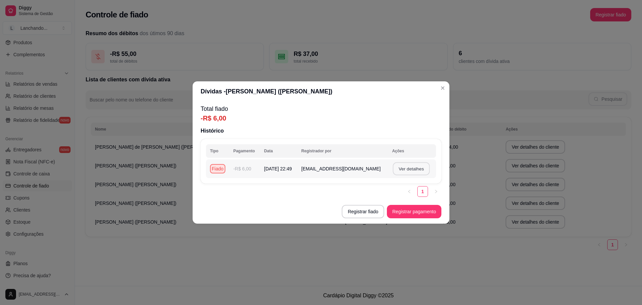
click at [417, 171] on button "Ver detalhes" at bounding box center [411, 168] width 37 height 13
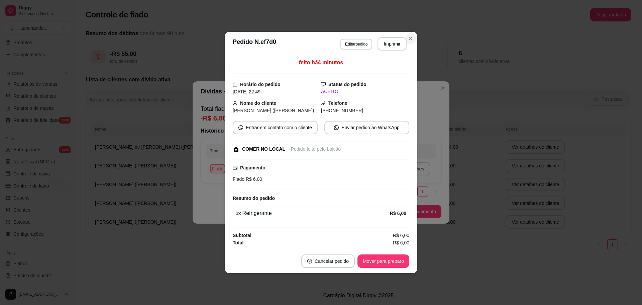
click at [411, 37] on icon "Close" at bounding box center [410, 38] width 5 height 5
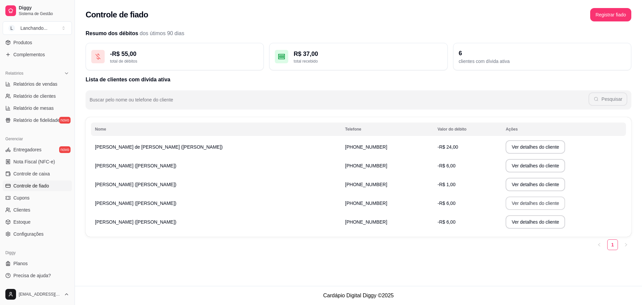
click at [514, 206] on button "Ver detalhes do cliente" at bounding box center [536, 202] width 60 height 13
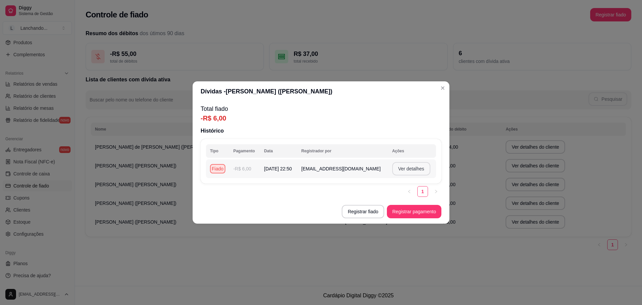
click at [418, 168] on button "Ver detalhes" at bounding box center [411, 168] width 38 height 13
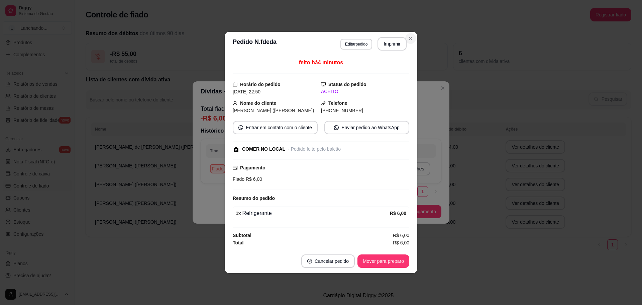
click at [414, 36] on button "Close" at bounding box center [410, 38] width 11 height 11
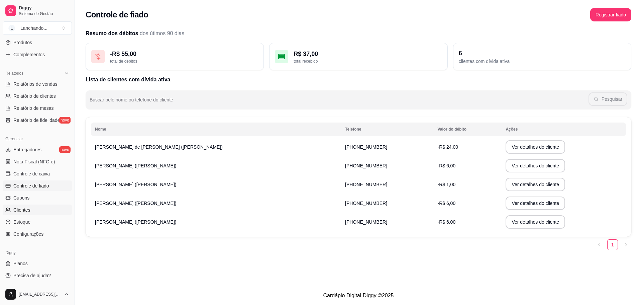
click at [27, 212] on span "Clientes" at bounding box center [21, 209] width 17 height 7
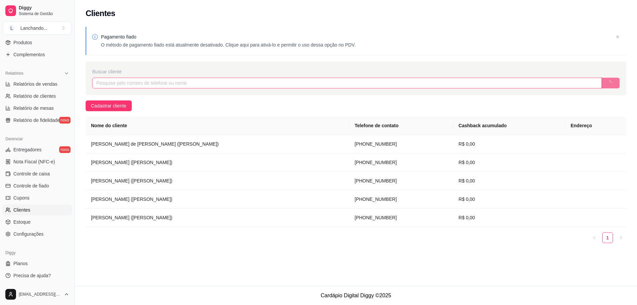
click at [190, 79] on input "text" at bounding box center [347, 83] width 510 height 11
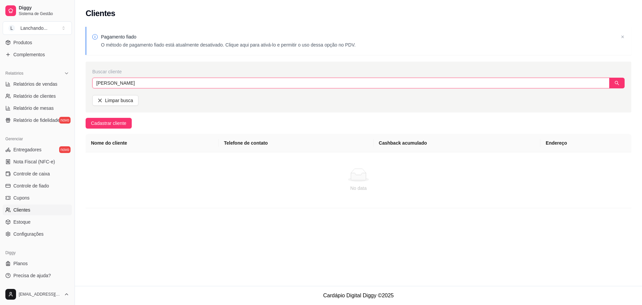
type input "gabriel"
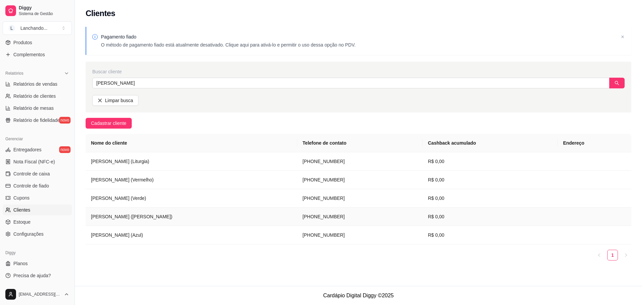
click at [137, 223] on td "[PERSON_NAME] ([PERSON_NAME])" at bounding box center [192, 216] width 212 height 18
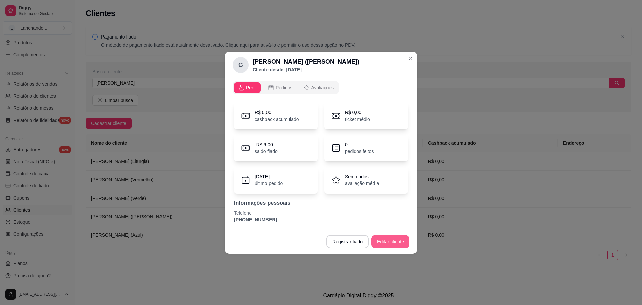
click at [396, 244] on button "Editar cliente" at bounding box center [391, 241] width 38 height 13
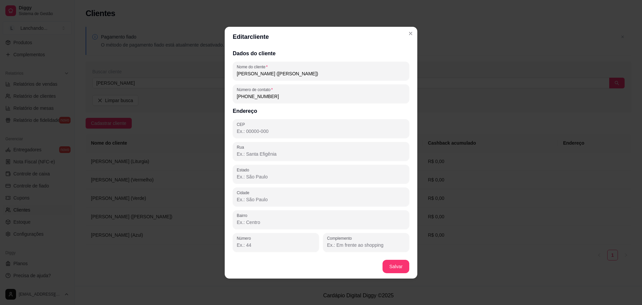
click at [260, 74] on input "[PERSON_NAME] ([PERSON_NAME])" at bounding box center [321, 73] width 169 height 7
type input "[PERSON_NAME] ([PERSON_NAME])"
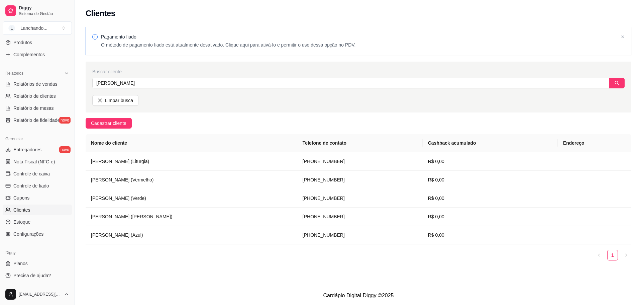
click at [53, 180] on ul "Entregadores novo Nota Fiscal (NFC-e) Controle de caixa Controle de fiado Cupon…" at bounding box center [37, 191] width 69 height 95
click at [49, 183] on span "Controle de fiado" at bounding box center [31, 185] width 36 height 7
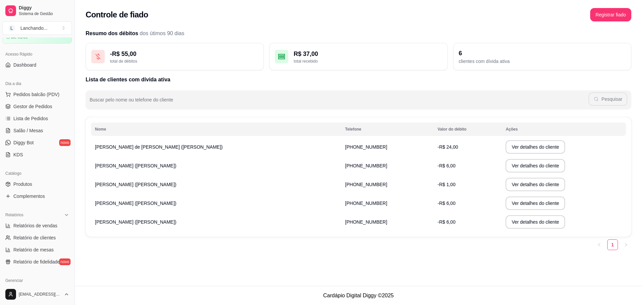
scroll to position [24, 0]
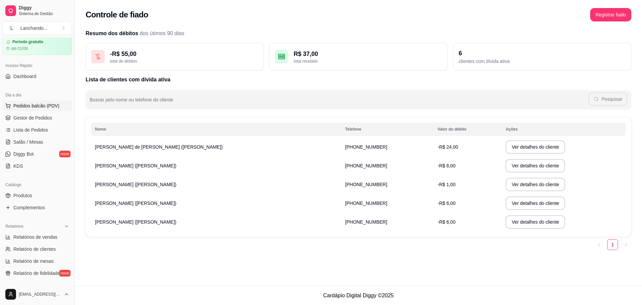
click at [49, 102] on button "Pedidos balcão (PDV)" at bounding box center [37, 105] width 69 height 11
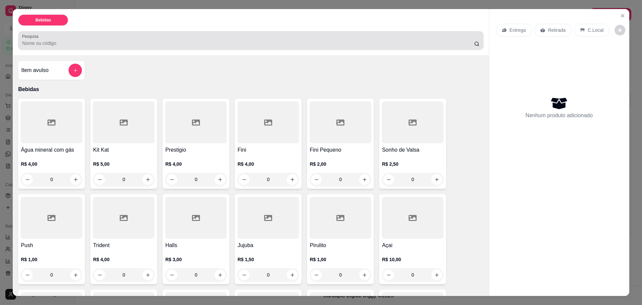
click at [329, 42] on input "Pesquisa" at bounding box center [248, 43] width 452 height 7
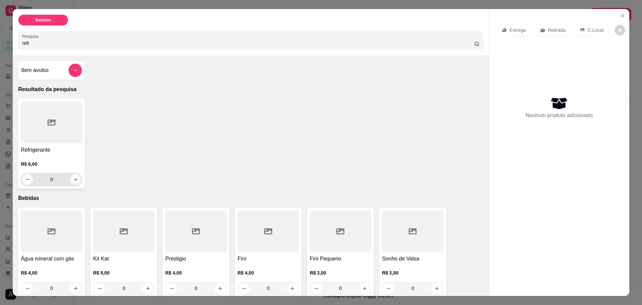
type input "refr"
click at [75, 177] on icon "increase-product-quantity" at bounding box center [75, 179] width 5 height 5
type input "1"
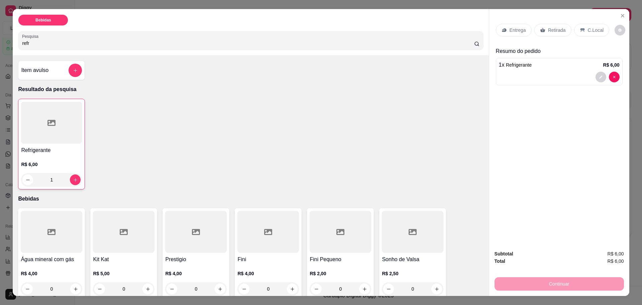
click at [587, 35] on div "C.Local" at bounding box center [591, 30] width 35 height 13
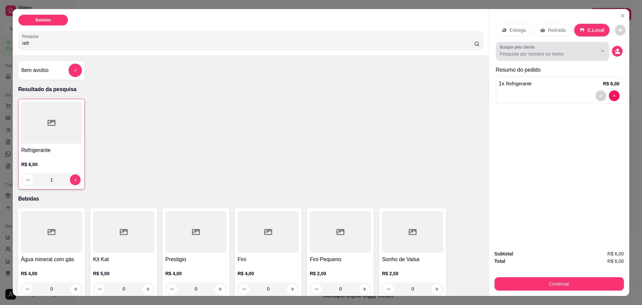
click at [568, 58] on div at bounding box center [552, 50] width 105 height 13
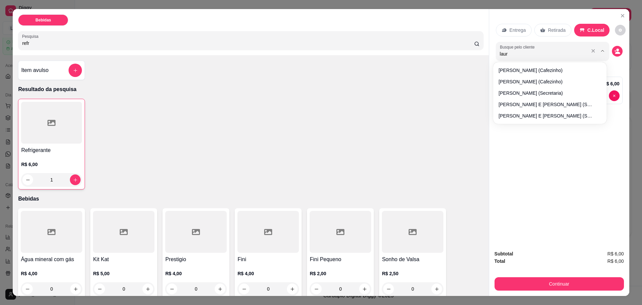
type input "laura"
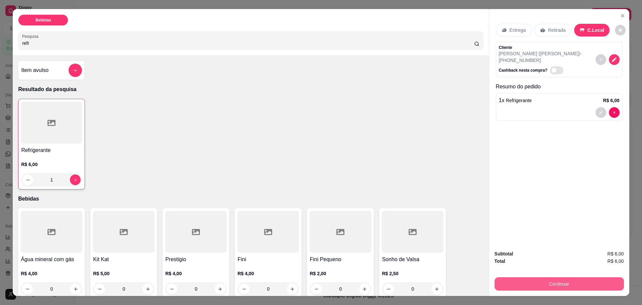
click at [562, 280] on button "Continuar" at bounding box center [559, 283] width 129 height 13
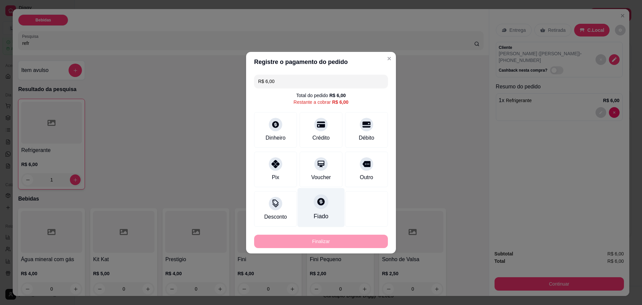
click at [331, 207] on div "Fiado" at bounding box center [321, 207] width 47 height 39
type input "R$ 0,00"
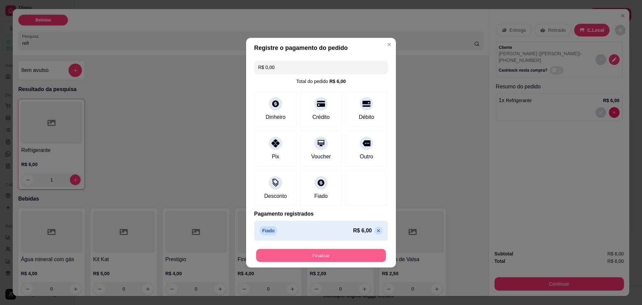
click at [337, 255] on button "Finalizar" at bounding box center [321, 255] width 130 height 13
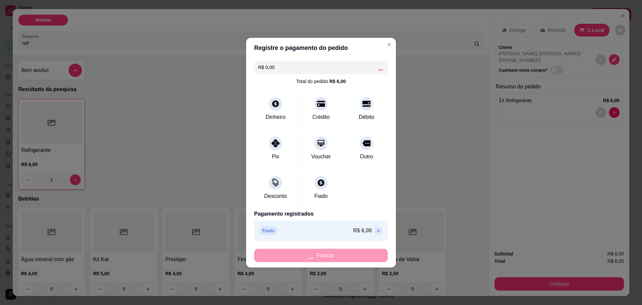
type input "0"
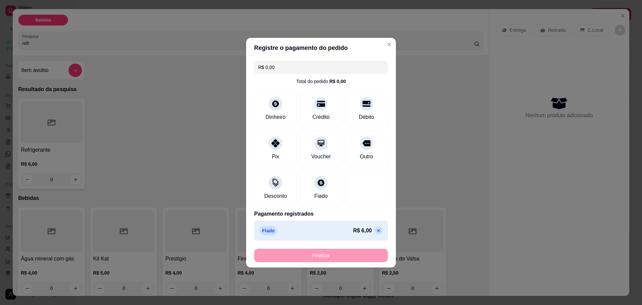
type input "-R$ 6,00"
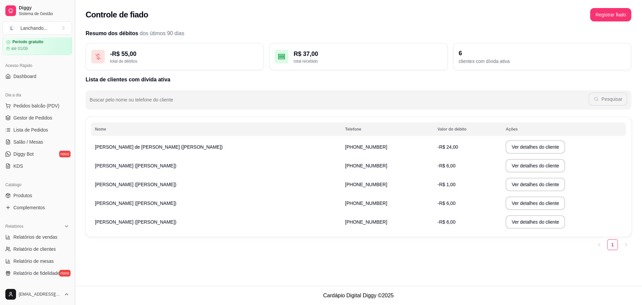
click at [72, 168] on button "Toggle Sidebar" at bounding box center [74, 152] width 5 height 305
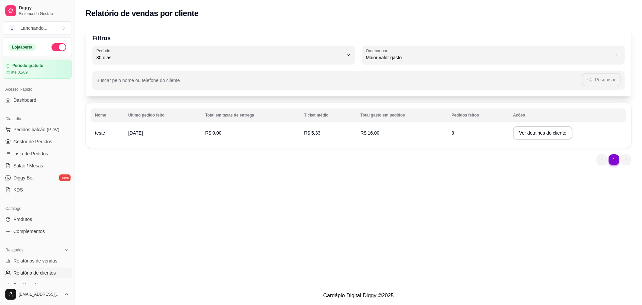
select select "30"
select select "HIGHEST_TOTAL_SPENT_WITH_ORDERS"
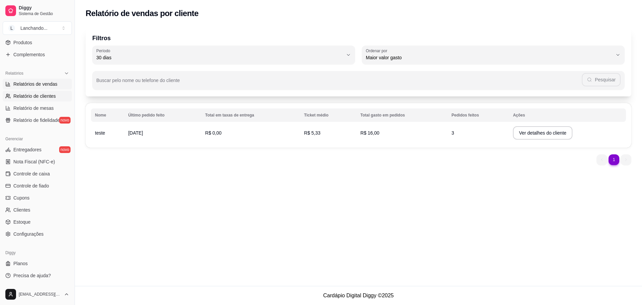
click at [58, 85] on link "Relatórios de vendas" at bounding box center [37, 84] width 69 height 11
select select "ALL"
select select "0"
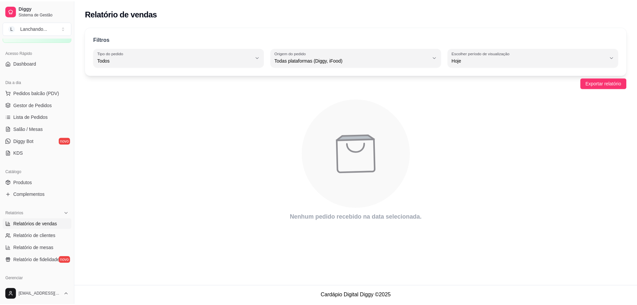
scroll to position [34, 0]
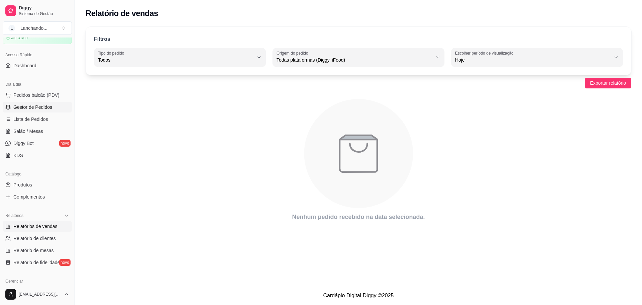
click at [39, 110] on link "Gestor de Pedidos" at bounding box center [37, 107] width 69 height 11
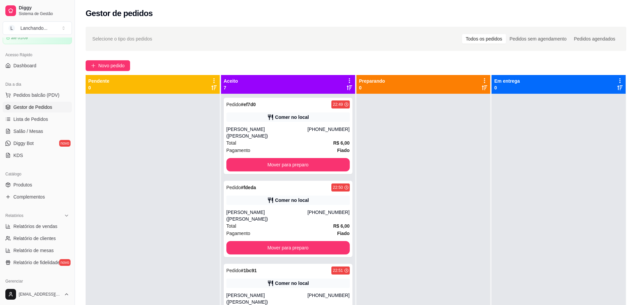
click at [346, 77] on div "Aceito 7" at bounding box center [288, 84] width 134 height 19
click at [347, 82] on icon at bounding box center [350, 81] width 6 height 6
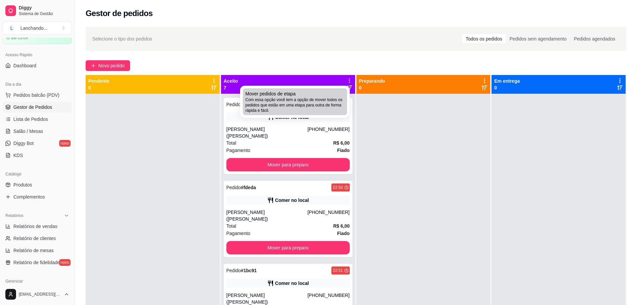
click at [332, 94] on div "Mover pedidos de etapa Com essa opção você tem a opção de mover todos os pedido…" at bounding box center [295, 101] width 99 height 23
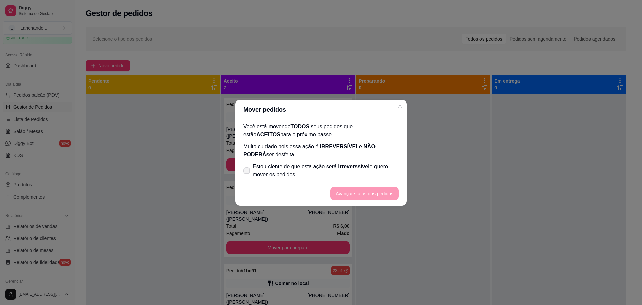
click at [288, 174] on span "Estou ciente de que esta ação será irreverssível e quero mover os pedidos." at bounding box center [326, 171] width 146 height 16
click at [248, 174] on input "Estou ciente de que esta ação será irreverssível e quero mover os pedidos." at bounding box center [245, 174] width 4 height 4
checkbox input "true"
click at [376, 198] on button "Avançar status dos pedidos" at bounding box center [364, 193] width 66 height 13
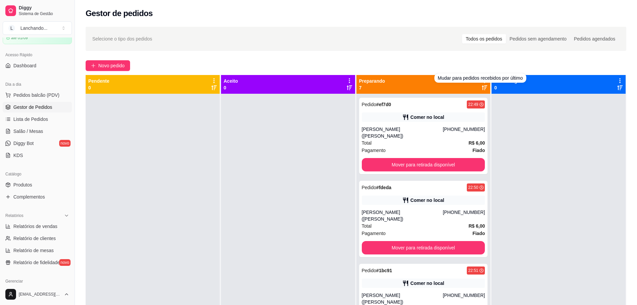
click at [446, 62] on div "Novo pedido" at bounding box center [356, 65] width 541 height 11
click at [482, 80] on icon at bounding box center [485, 81] width 6 height 6
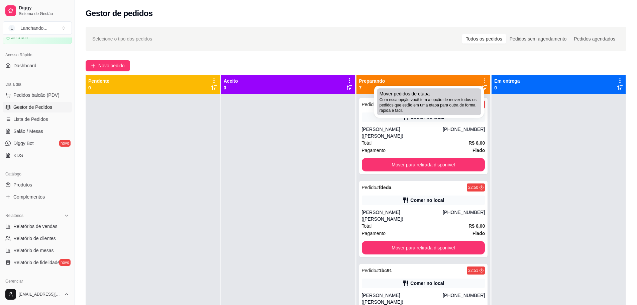
click at [463, 105] on span "Com essa opção você tem a opção de mover todos os pedidos que estão em uma etap…" at bounding box center [429, 105] width 99 height 16
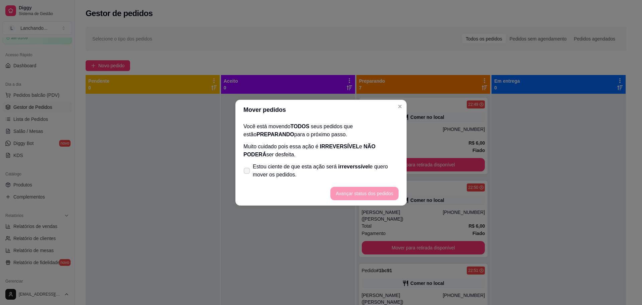
click at [298, 176] on span "Estou ciente de que esta ação será irreverssível e quero mover os pedidos." at bounding box center [326, 171] width 146 height 16
click at [248, 176] on input "Estou ciente de que esta ação será irreverssível e quero mover os pedidos." at bounding box center [245, 174] width 4 height 4
checkbox input "true"
click at [354, 192] on button "Avançar status dos pedidos" at bounding box center [364, 193] width 66 height 13
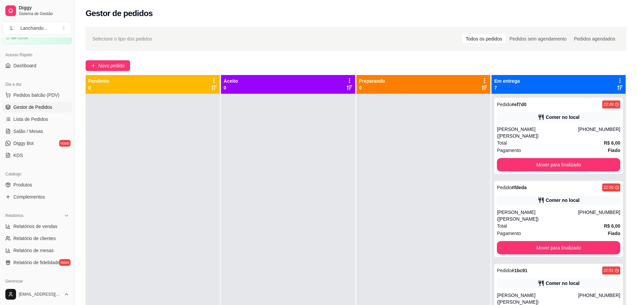
click at [617, 80] on icon at bounding box center [620, 81] width 6 height 6
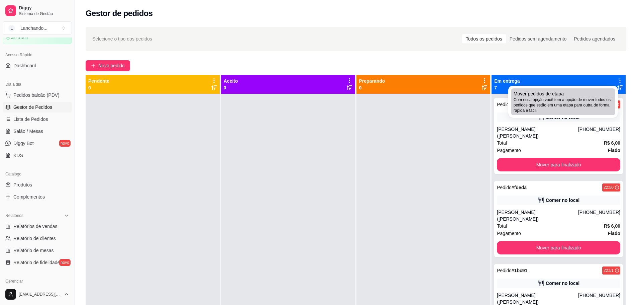
click at [586, 94] on div "Mover pedidos de etapa Com essa opção você tem a opção de mover todos os pedido…" at bounding box center [563, 101] width 99 height 23
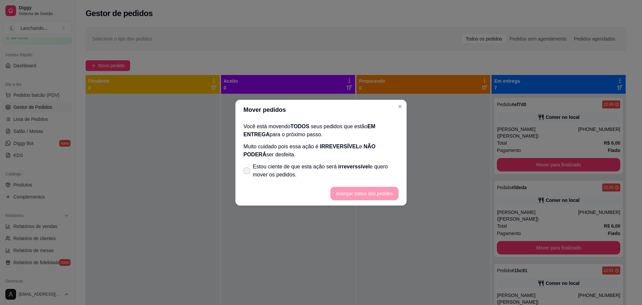
click at [308, 164] on span "Estou ciente de que esta ação será irreverssível e quero mover os pedidos." at bounding box center [326, 171] width 146 height 16
click at [248, 172] on input "Estou ciente de que esta ação será irreverssível e quero mover os pedidos." at bounding box center [245, 174] width 4 height 4
checkbox input "true"
click at [362, 190] on button "Avançar status dos pedidos" at bounding box center [364, 193] width 66 height 13
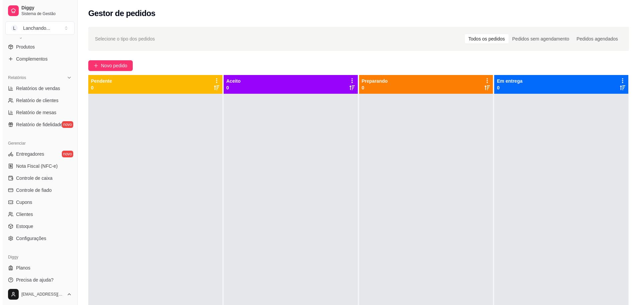
scroll to position [174, 0]
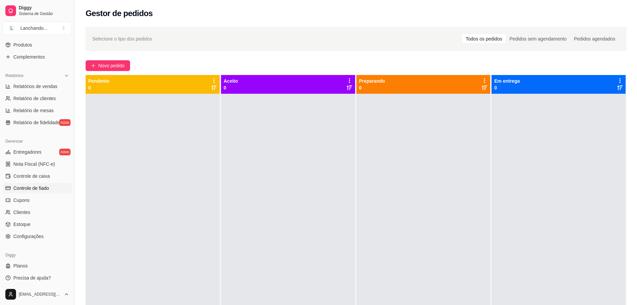
click at [35, 190] on span "Controle de fiado" at bounding box center [31, 188] width 36 height 7
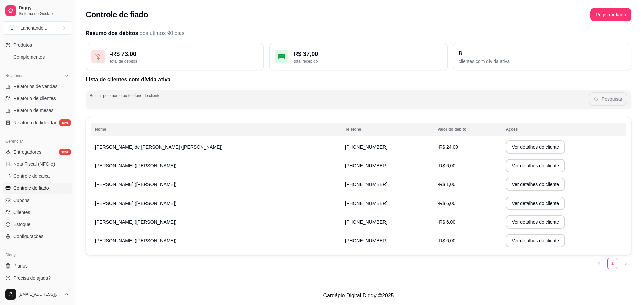
click at [207, 99] on input "Buscar pelo nome ou telefone do cliente" at bounding box center [339, 102] width 499 height 7
type input "[PERSON_NAME]"
click at [114, 179] on td "[PERSON_NAME] ([PERSON_NAME])" at bounding box center [216, 184] width 250 height 19
click at [115, 183] on span "[PERSON_NAME] ([PERSON_NAME])" at bounding box center [136, 184] width 82 height 5
click at [513, 185] on button "Ver detalhes do cliente" at bounding box center [536, 184] width 58 height 13
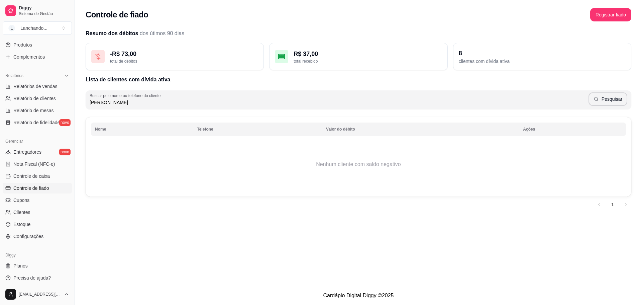
click at [143, 102] on input "[PERSON_NAME]" at bounding box center [339, 102] width 499 height 7
click at [27, 210] on span "Clientes" at bounding box center [21, 212] width 17 height 7
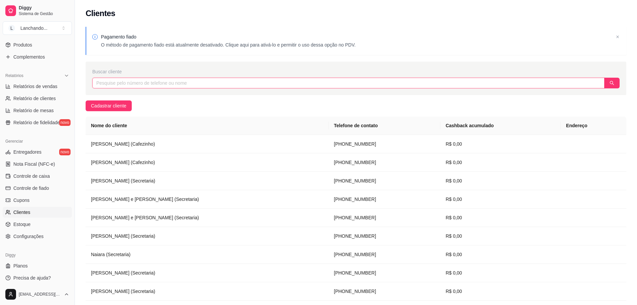
click at [203, 85] on input "text" at bounding box center [348, 83] width 512 height 11
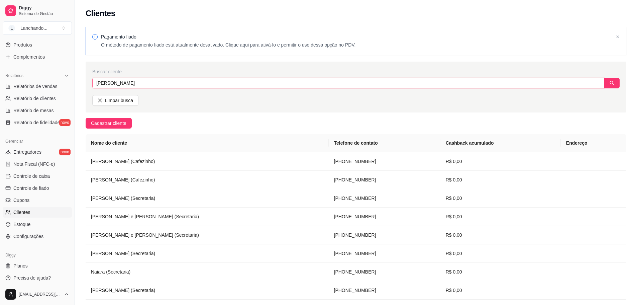
type input "[PERSON_NAME]"
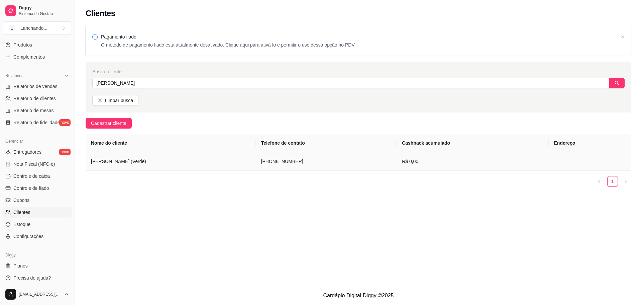
click at [156, 156] on td "[PERSON_NAME] (Verde)" at bounding box center [171, 161] width 170 height 18
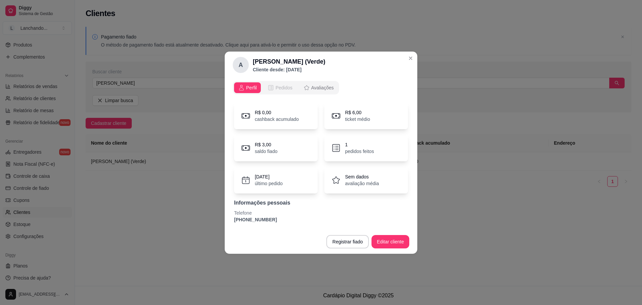
click at [281, 86] on span "Pedidos" at bounding box center [284, 87] width 17 height 7
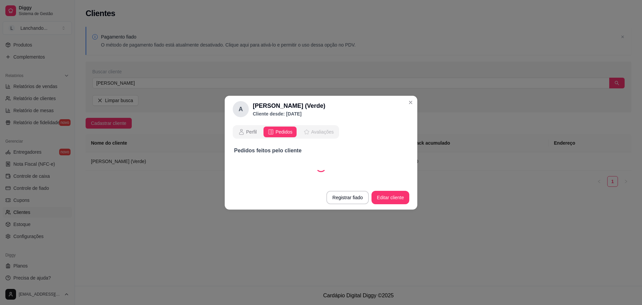
select select "30"
select select "ALL"
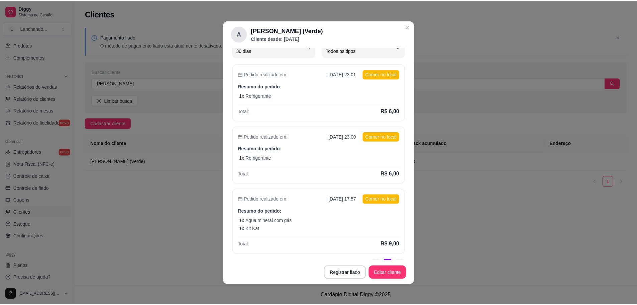
scroll to position [61, 0]
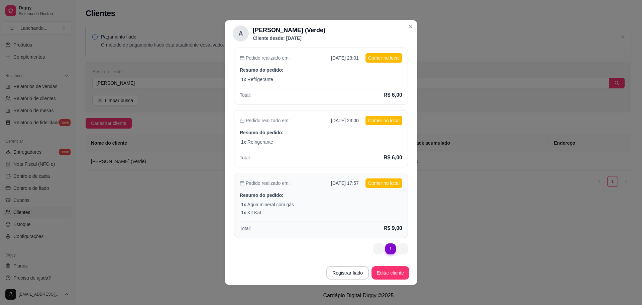
click at [372, 212] on div "1 x Kit Kat" at bounding box center [321, 212] width 161 height 7
click at [392, 274] on button "Editar cliente" at bounding box center [390, 272] width 37 height 13
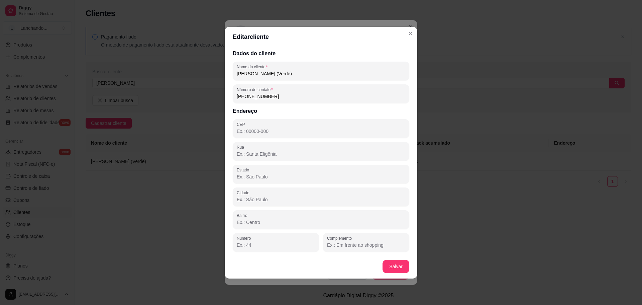
drag, startPoint x: 328, startPoint y: 75, endPoint x: 225, endPoint y: 72, distance: 103.1
click at [225, 72] on div "Dados do cliente Nome do cliente [PERSON_NAME] (Verde) Número de contato [PHONE…" at bounding box center [321, 150] width 193 height 207
type input "Teste1234"
drag, startPoint x: 273, startPoint y: 95, endPoint x: 246, endPoint y: 95, distance: 27.4
click at [246, 95] on input "[PHONE_NUMBER]" at bounding box center [321, 96] width 169 height 7
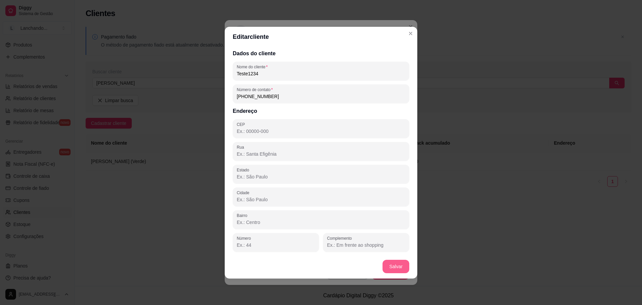
type input "[PHONE_NUMBER]"
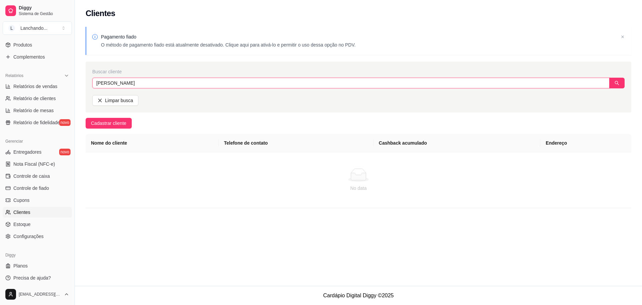
click at [153, 85] on input "[PERSON_NAME]" at bounding box center [350, 83] width 517 height 11
type input "a"
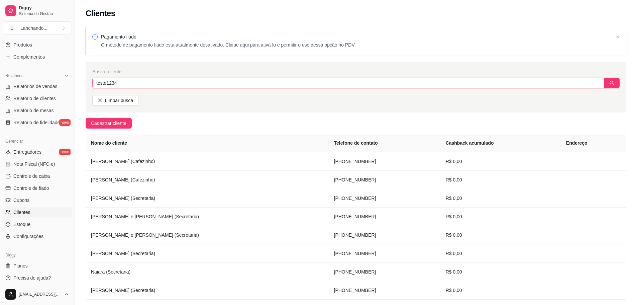
type input "teste1234"
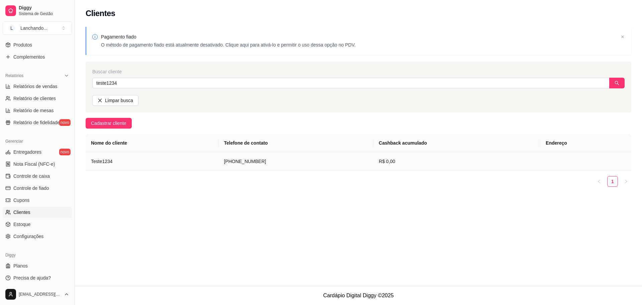
click at [146, 167] on td "Teste1234" at bounding box center [152, 161] width 133 height 18
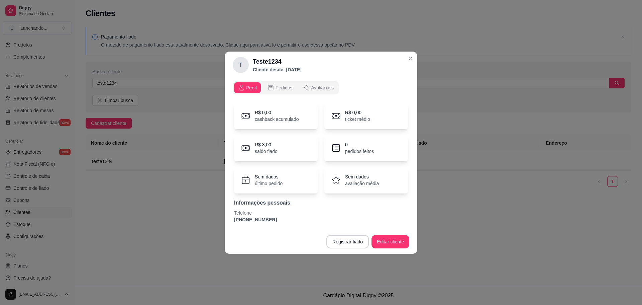
click at [285, 89] on span "Pedidos" at bounding box center [284, 87] width 17 height 7
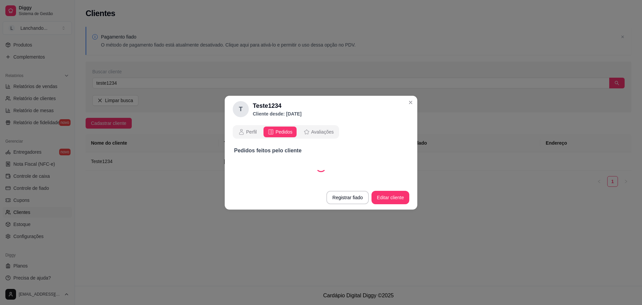
select select "30"
select select "ALL"
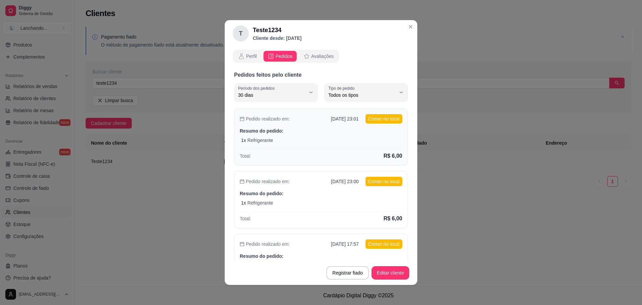
click at [354, 128] on p "Resumo do pedido:" at bounding box center [321, 130] width 163 height 7
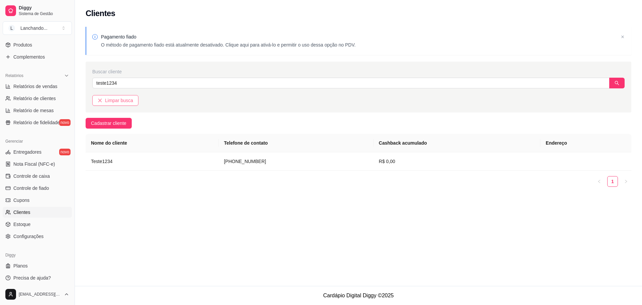
click at [109, 99] on span "Limpar busca" at bounding box center [119, 100] width 28 height 7
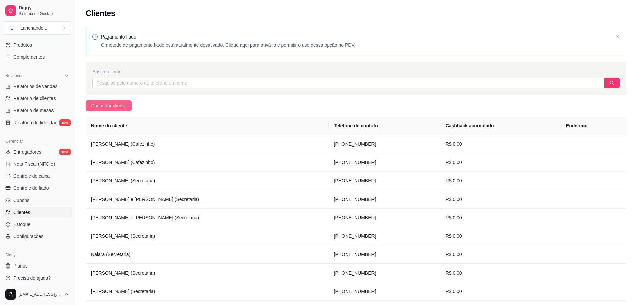
click at [116, 103] on span "Cadastrar cliente" at bounding box center [108, 105] width 35 height 7
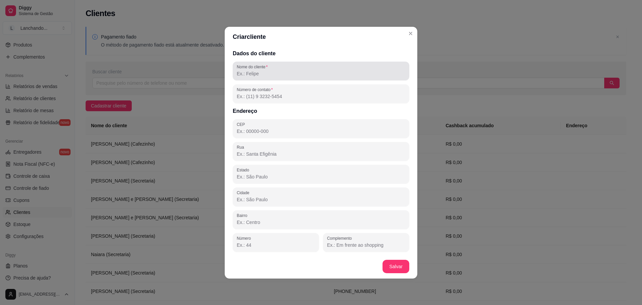
click at [278, 70] on input "Nome do cliente" at bounding box center [321, 73] width 169 height 7
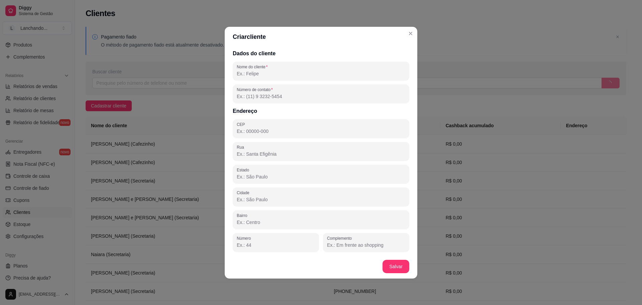
paste input "[PERSON_NAME] (Verde)"
type input "[PERSON_NAME] (Verde)"
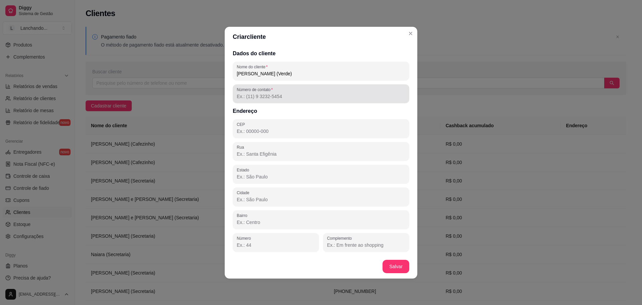
click at [290, 90] on div at bounding box center [321, 93] width 169 height 13
paste input "[PHONE_NUMBER]"
type input "[PHONE_NUMBER]"
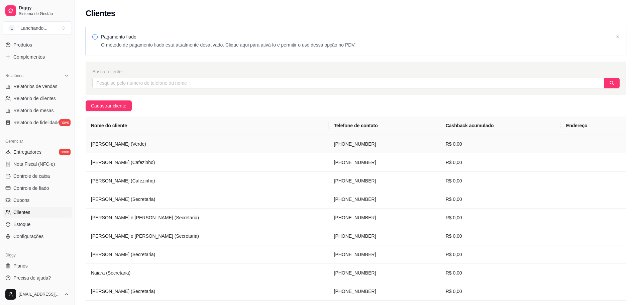
click at [130, 149] on td "[PERSON_NAME] (Verde)" at bounding box center [207, 144] width 243 height 18
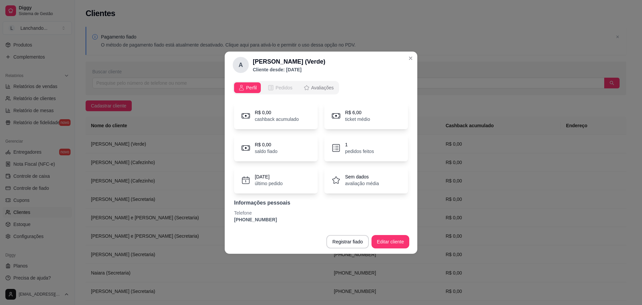
click at [286, 89] on span "Pedidos" at bounding box center [284, 87] width 17 height 7
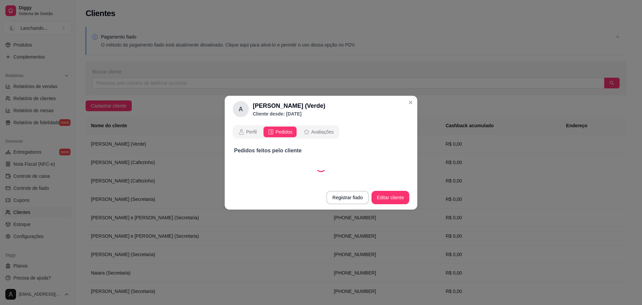
select select "30"
select select "ALL"
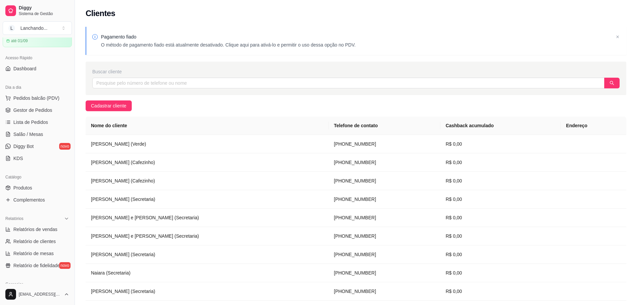
scroll to position [30, 0]
click at [42, 108] on link "Gestor de Pedidos" at bounding box center [37, 111] width 69 height 11
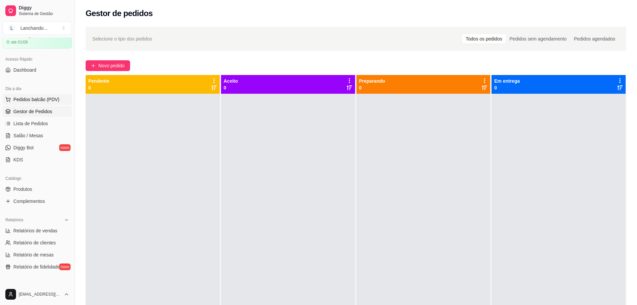
click at [36, 101] on span "Pedidos balcão (PDV)" at bounding box center [36, 99] width 46 height 7
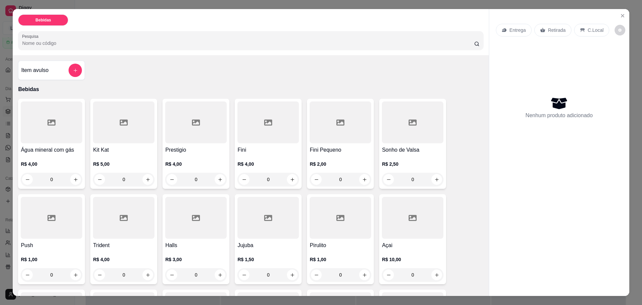
click at [179, 46] on input "Pesquisa" at bounding box center [248, 43] width 452 height 7
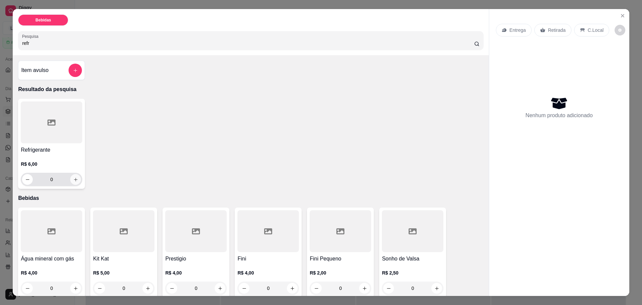
type input "refr"
click at [70, 177] on button "increase-product-quantity" at bounding box center [75, 179] width 11 height 11
type input "1"
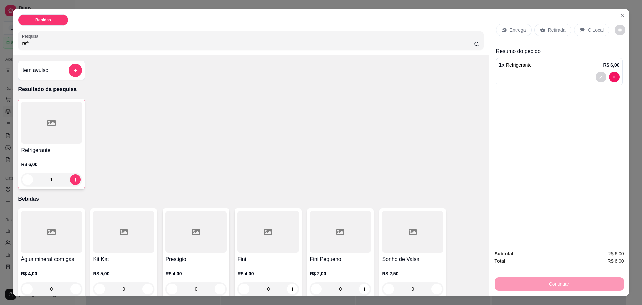
click at [590, 37] on div "Entrega Retirada C.Local" at bounding box center [559, 29] width 127 height 23
click at [589, 31] on p "C.Local" at bounding box center [596, 30] width 16 height 7
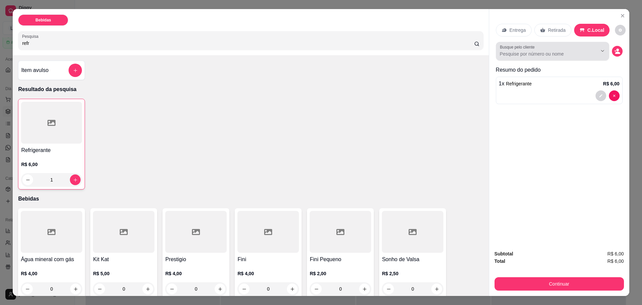
click at [545, 56] on input "Busque pelo cliente" at bounding box center [543, 54] width 87 height 7
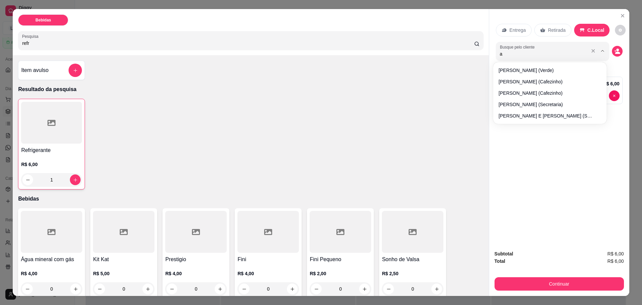
type input "am"
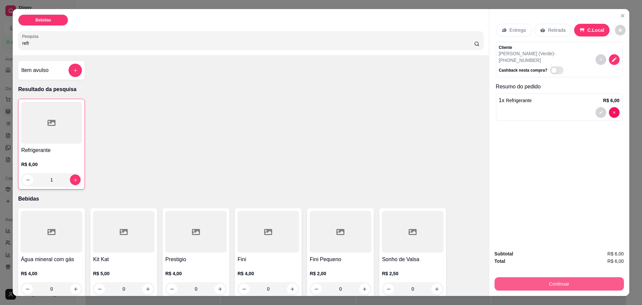
click at [535, 282] on button "Continuar" at bounding box center [559, 283] width 129 height 13
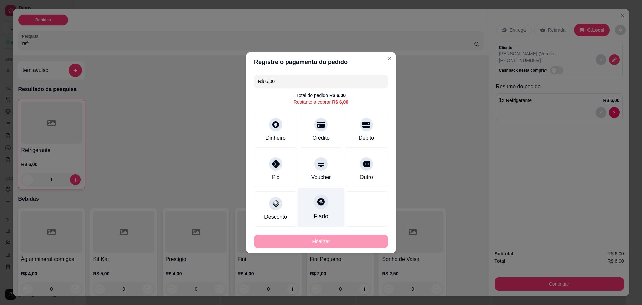
click at [328, 205] on div "Fiado" at bounding box center [321, 207] width 47 height 39
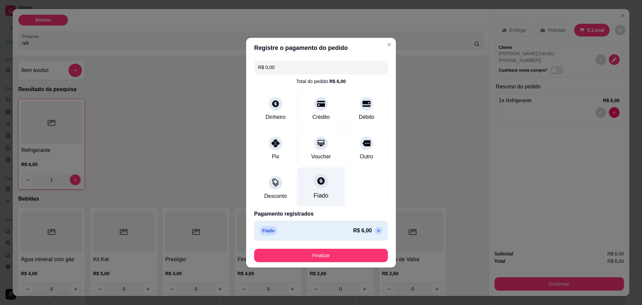
type input "R$ 0,00"
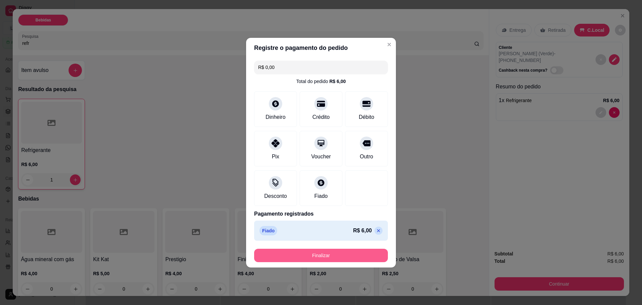
click at [326, 252] on button "Finalizar" at bounding box center [321, 255] width 134 height 13
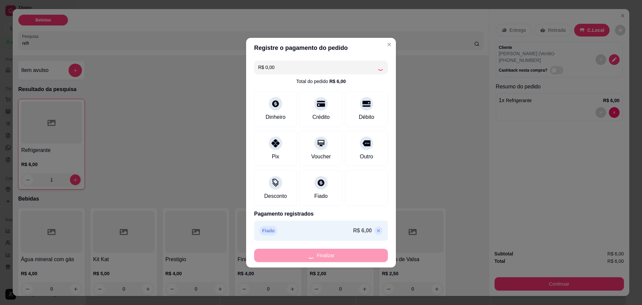
type input "0"
type input "-R$ 6,00"
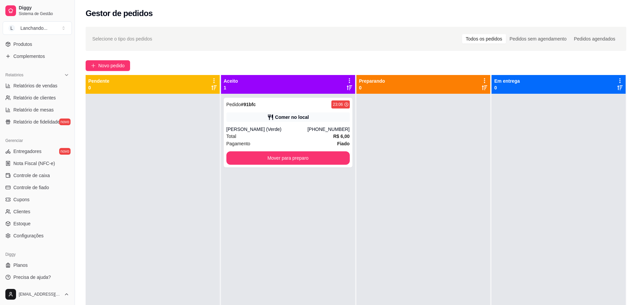
scroll to position [177, 0]
click at [43, 188] on span "Controle de fiado" at bounding box center [31, 185] width 36 height 7
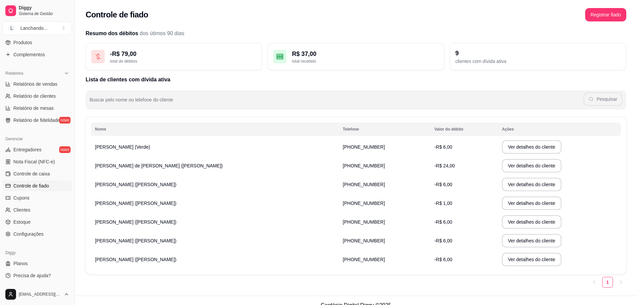
click at [513, 148] on button "Ver detalhes do cliente" at bounding box center [532, 146] width 60 height 13
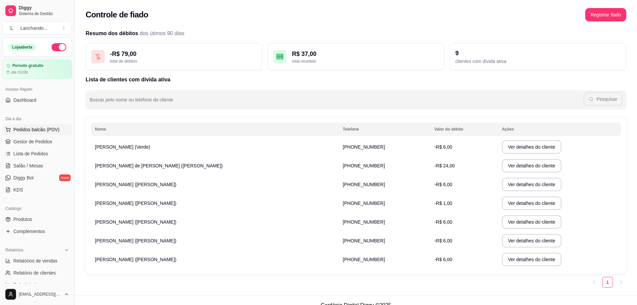
click at [44, 132] on span "Pedidos balcão (PDV)" at bounding box center [36, 129] width 46 height 7
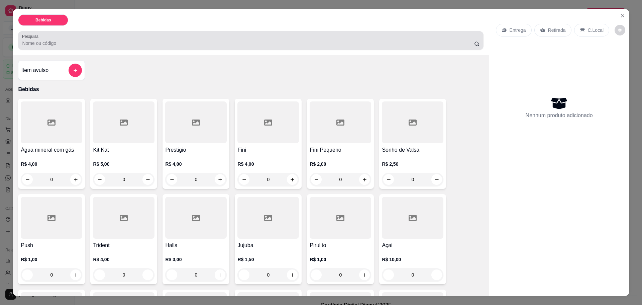
click at [105, 47] on div "Pesquisa" at bounding box center [250, 40] width 465 height 19
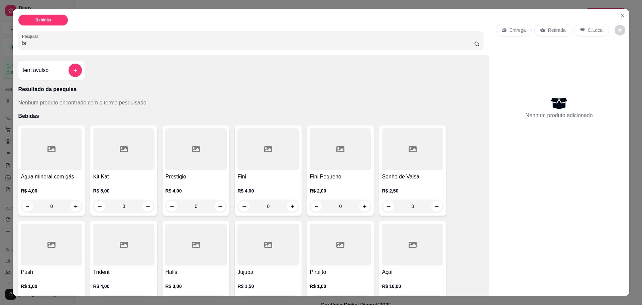
type input "b"
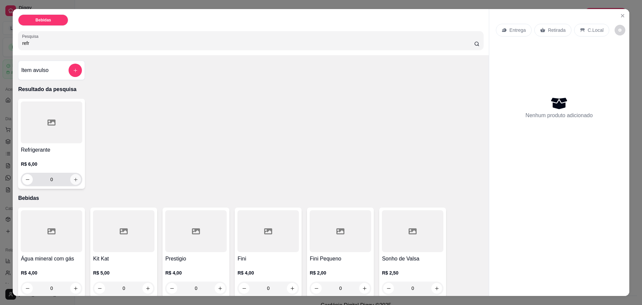
type input "refr"
click at [73, 181] on icon "increase-product-quantity" at bounding box center [75, 179] width 5 height 5
type input "1"
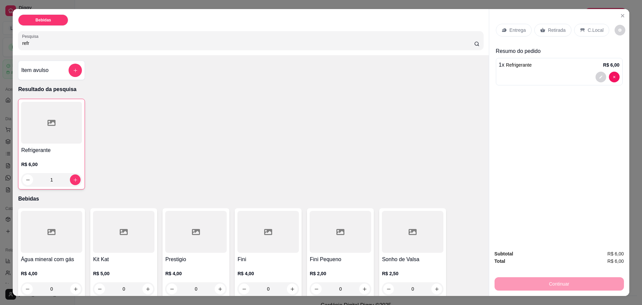
click at [580, 29] on icon at bounding box center [582, 30] width 4 height 4
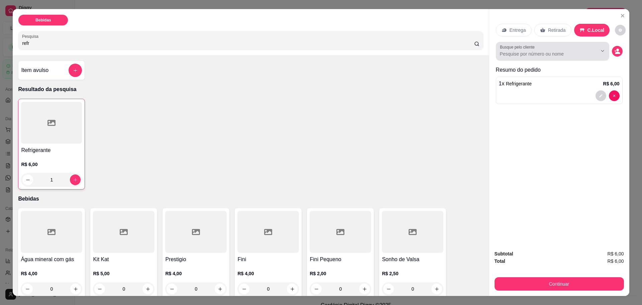
click at [543, 55] on input "Busque pelo cliente" at bounding box center [543, 54] width 87 height 7
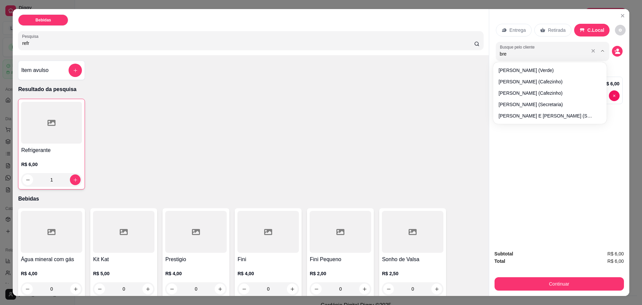
type input "bren"
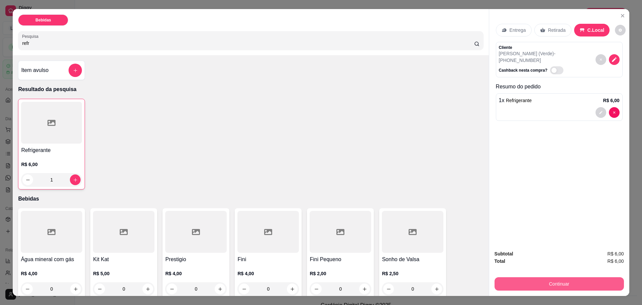
click at [532, 282] on button "Continuar" at bounding box center [559, 283] width 129 height 13
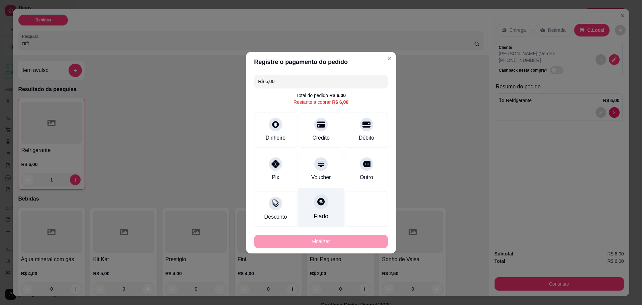
click at [316, 206] on div at bounding box center [321, 201] width 15 height 15
type input "R$ 0,00"
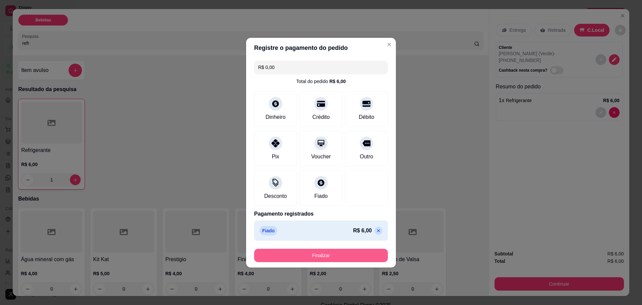
click at [335, 255] on button "Finalizar" at bounding box center [321, 255] width 134 height 13
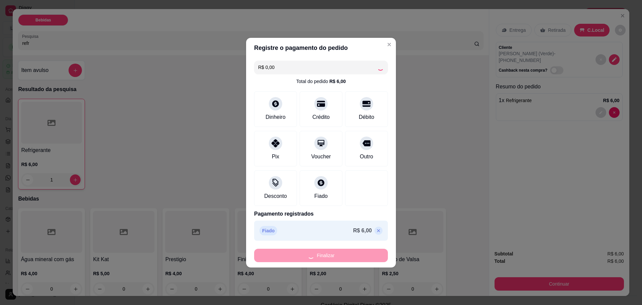
type input "0"
type input "-R$ 6,00"
